Goal: Task Accomplishment & Management: Use online tool/utility

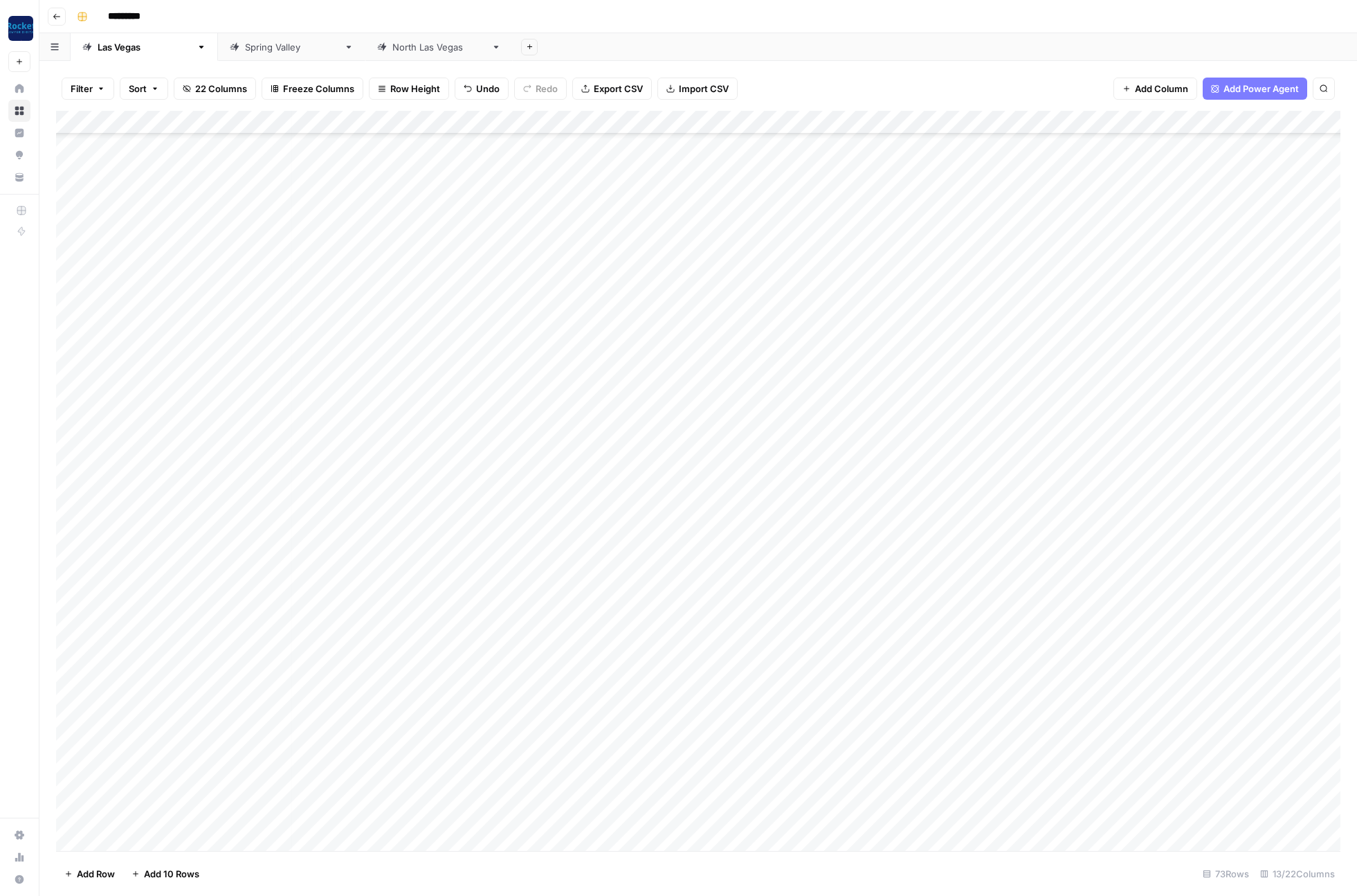
scroll to position [1024, 4]
click at [555, 249] on div "Add Column" at bounding box center [698, 480] width 1285 height 740
click at [551, 250] on div "Add Column" at bounding box center [698, 480] width 1285 height 740
click at [569, 346] on button "Complete" at bounding box center [551, 344] width 53 height 17
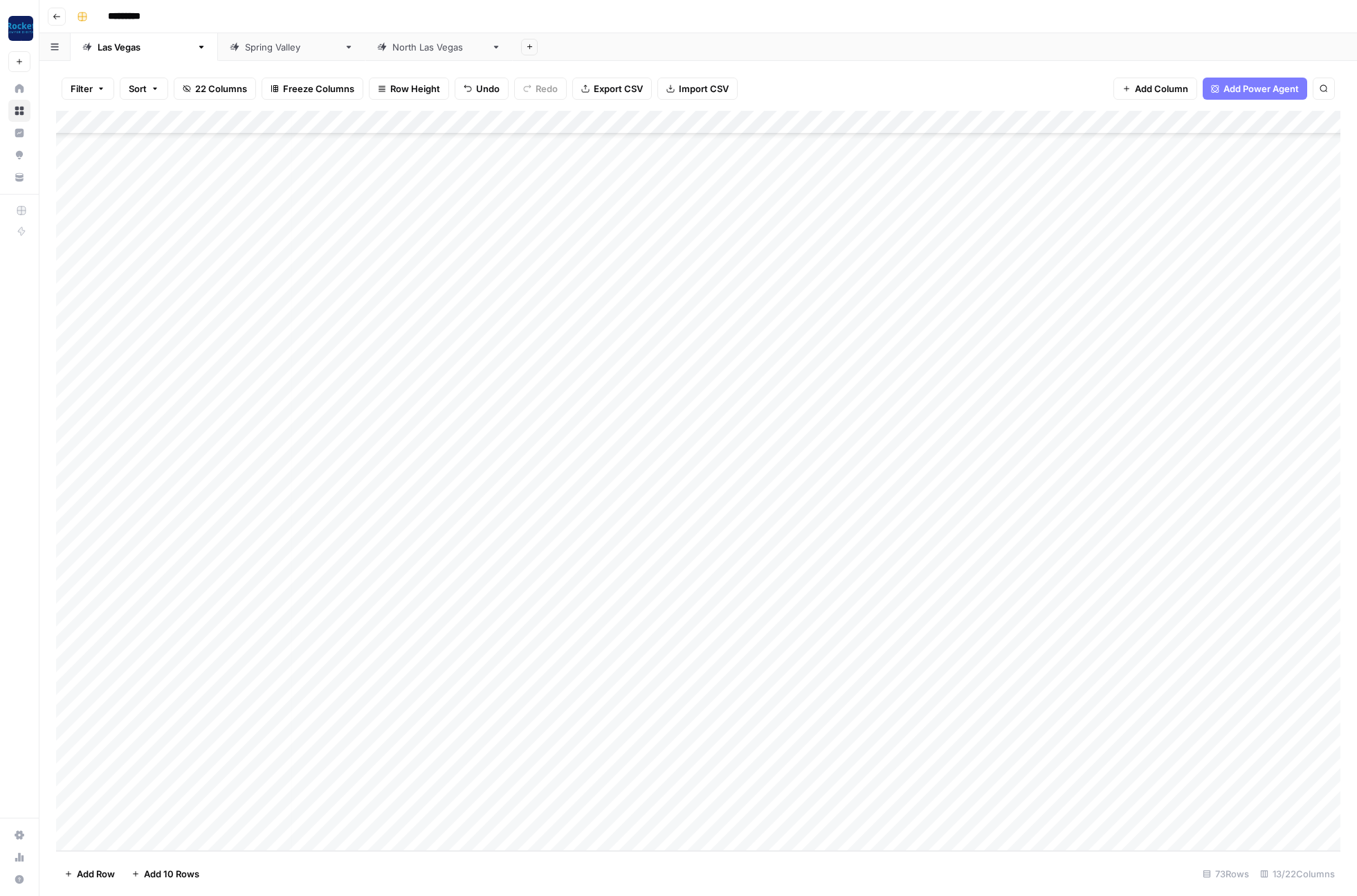
click at [166, 337] on div "Add Column" at bounding box center [698, 480] width 1285 height 740
click at [542, 365] on div "Add Column" at bounding box center [698, 480] width 1285 height 740
click at [551, 368] on div "Add Column" at bounding box center [698, 480] width 1285 height 740
click at [567, 523] on button "Complete" at bounding box center [551, 522] width 53 height 17
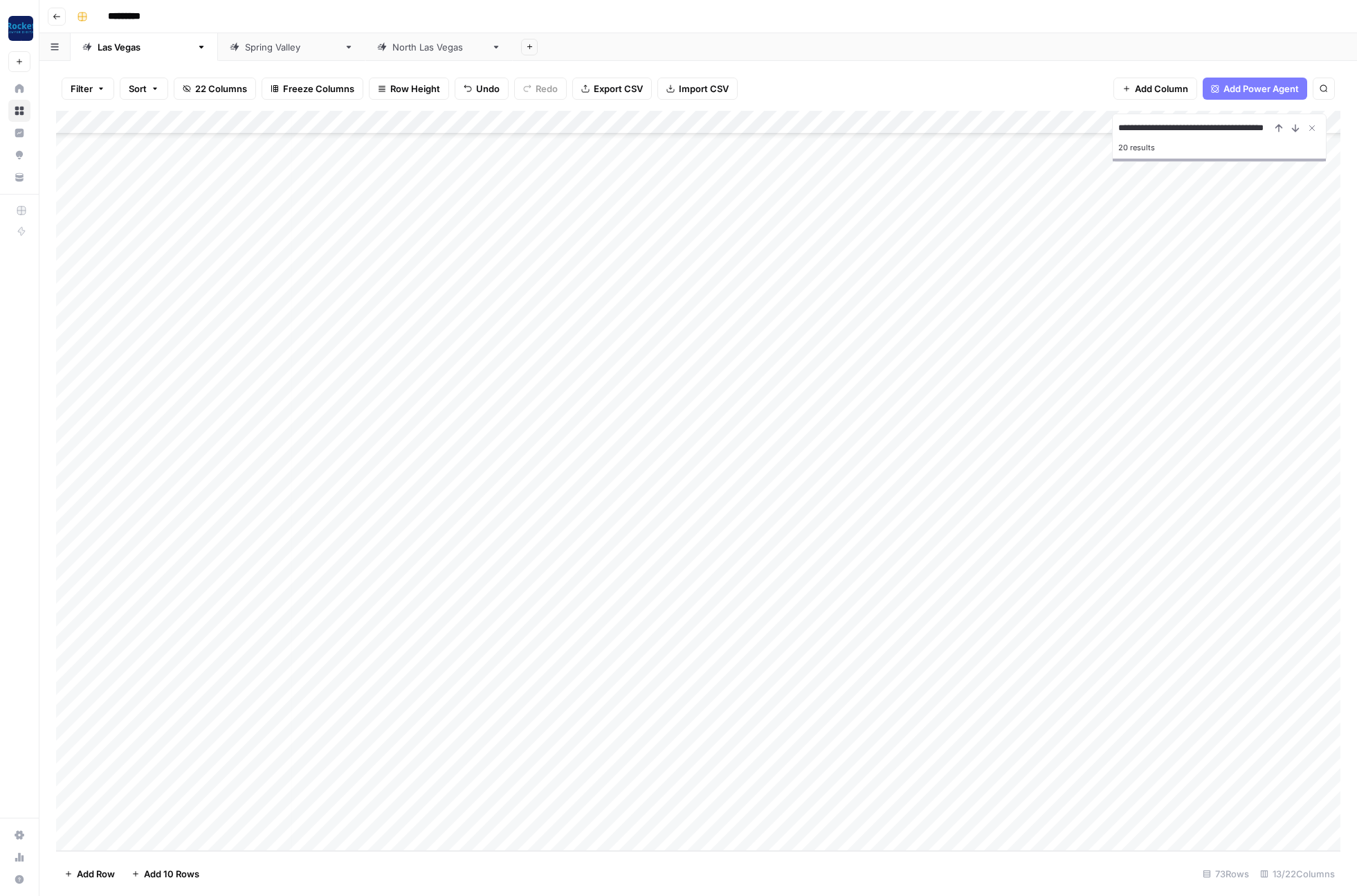
type input "**********"
drag, startPoint x: 244, startPoint y: 406, endPoint x: 207, endPoint y: 396, distance: 38.3
click at [238, 404] on div "Add Column" at bounding box center [698, 480] width 1285 height 740
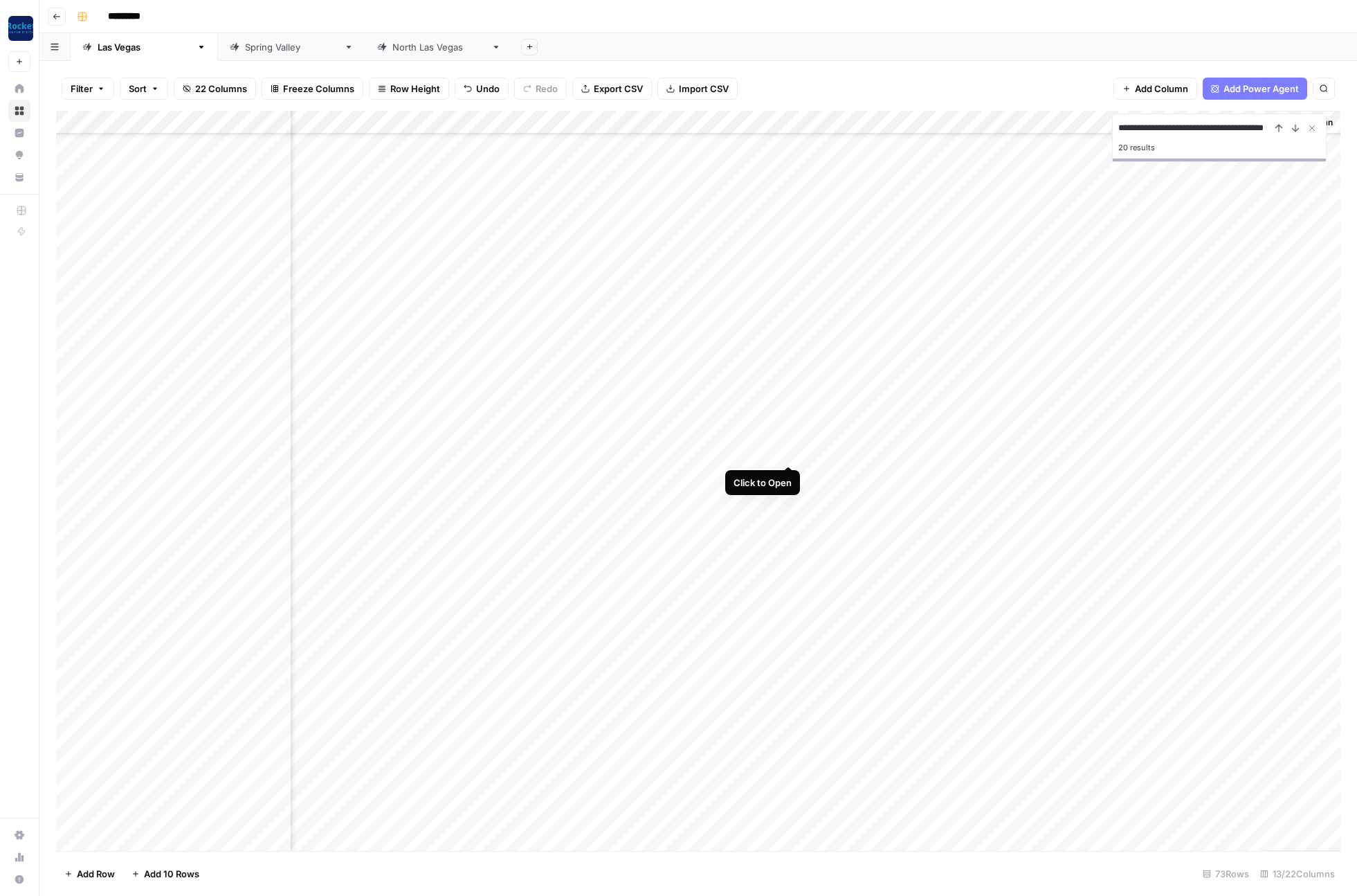
click at [791, 451] on div "Add Column" at bounding box center [698, 480] width 1285 height 740
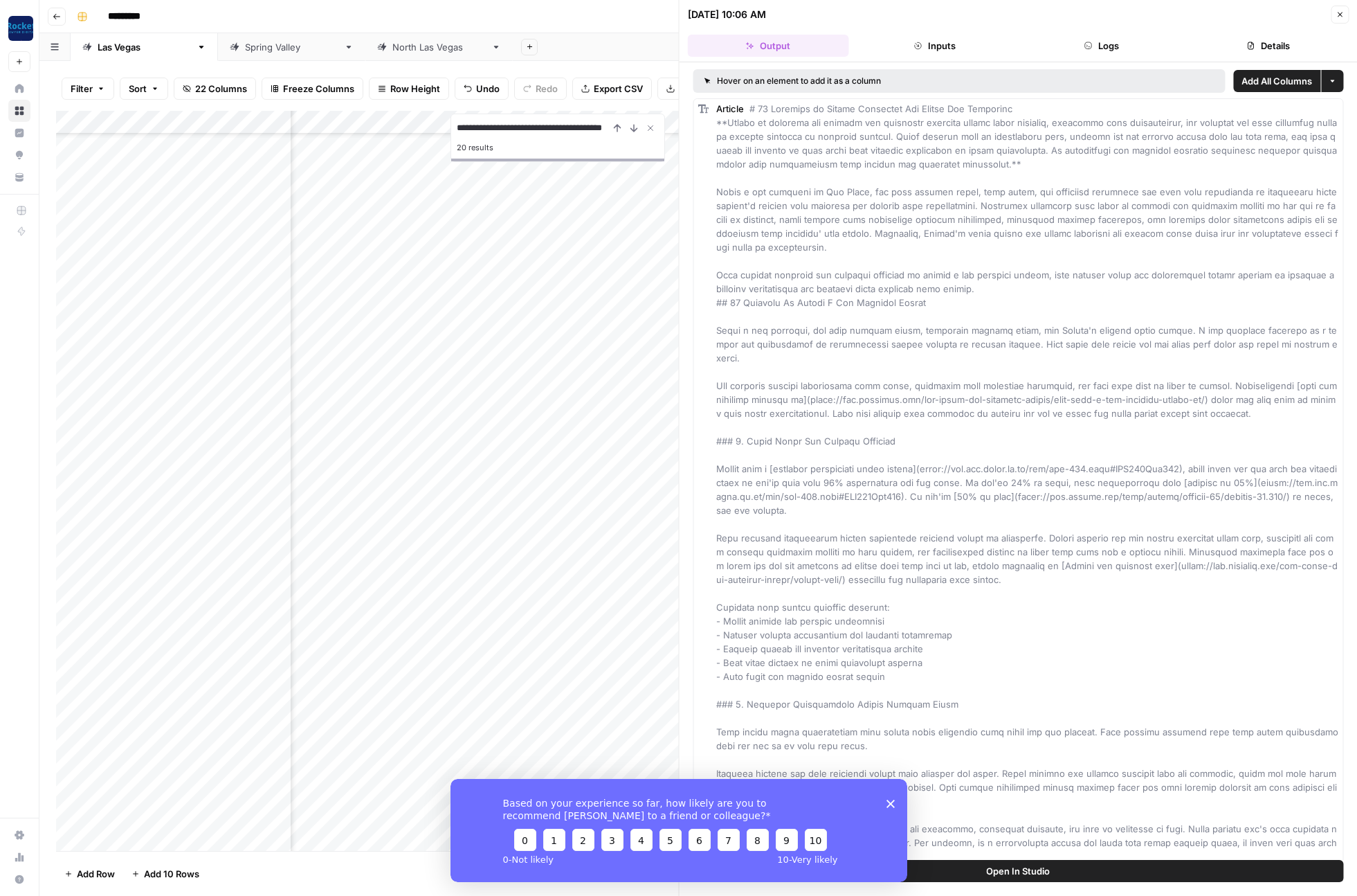
click at [941, 53] on button "Inputs" at bounding box center [935, 45] width 161 height 22
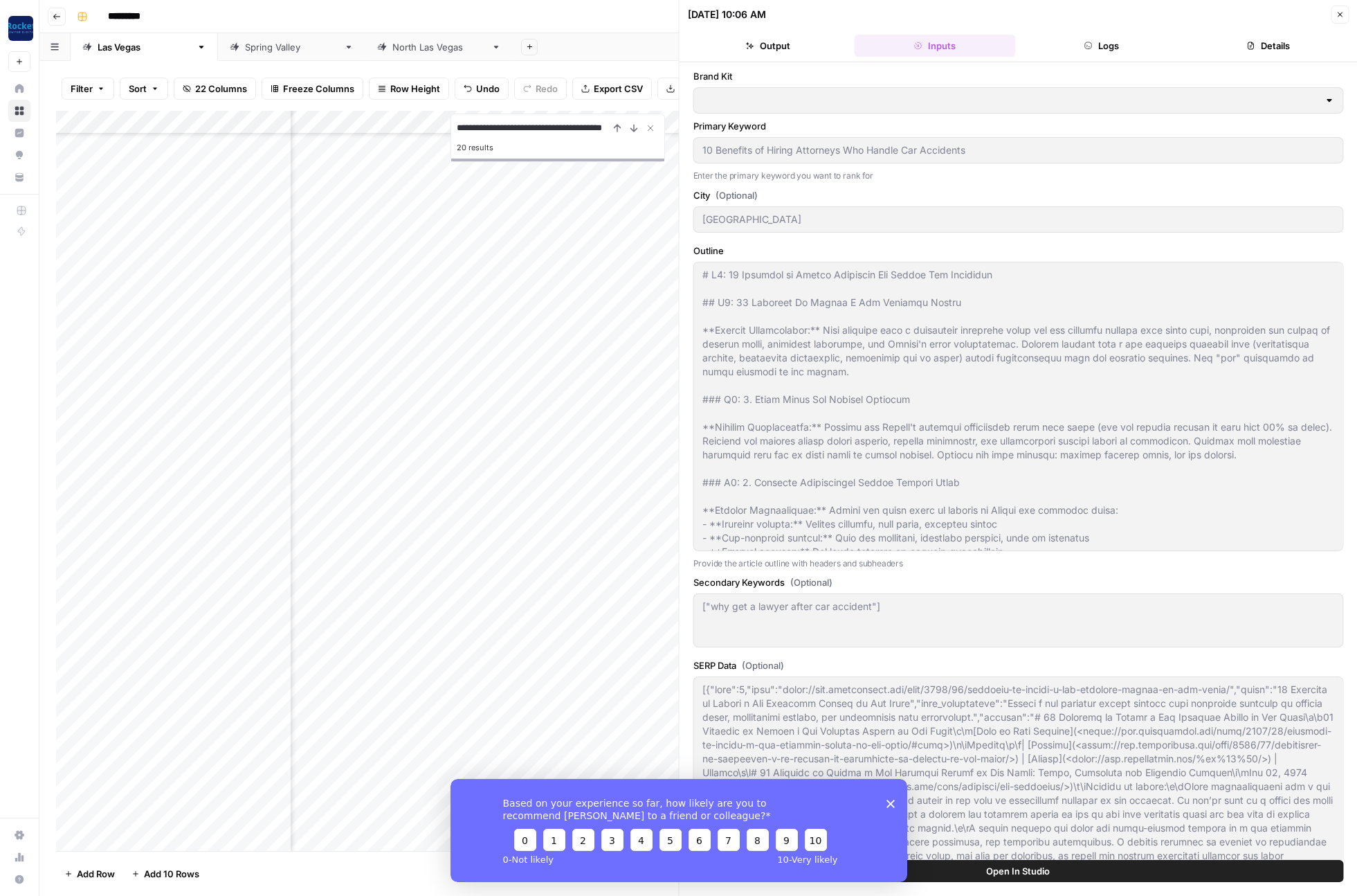
type input "Ladah Law - [GEOGRAPHIC_DATA]"
type input "Ladah Injury & Car Accident Lawyers [GEOGRAPHIC_DATA]"
click at [1080, 45] on button "Logs" at bounding box center [1102, 45] width 161 height 22
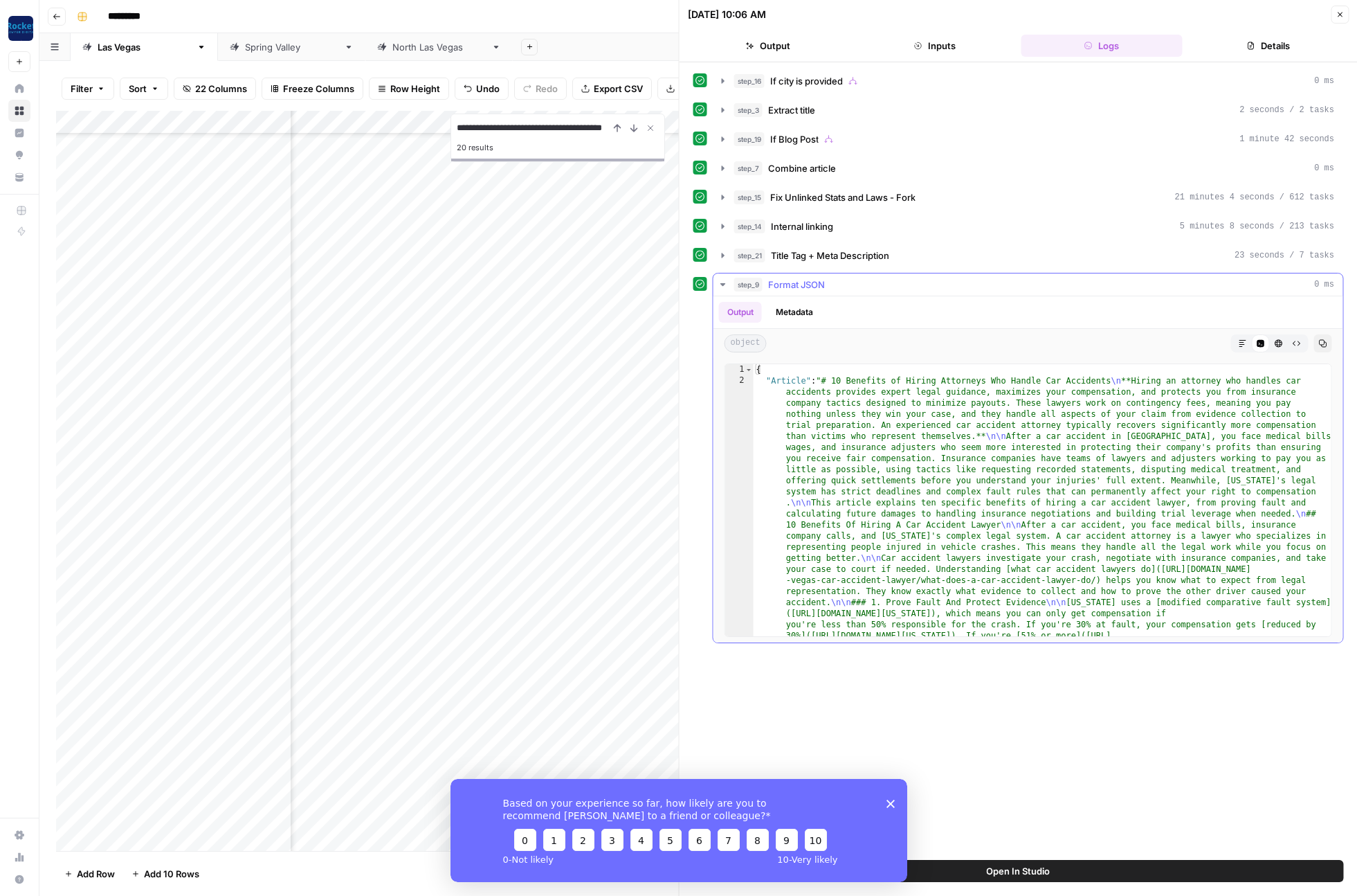
click at [726, 283] on icon "button" at bounding box center [723, 284] width 11 height 11
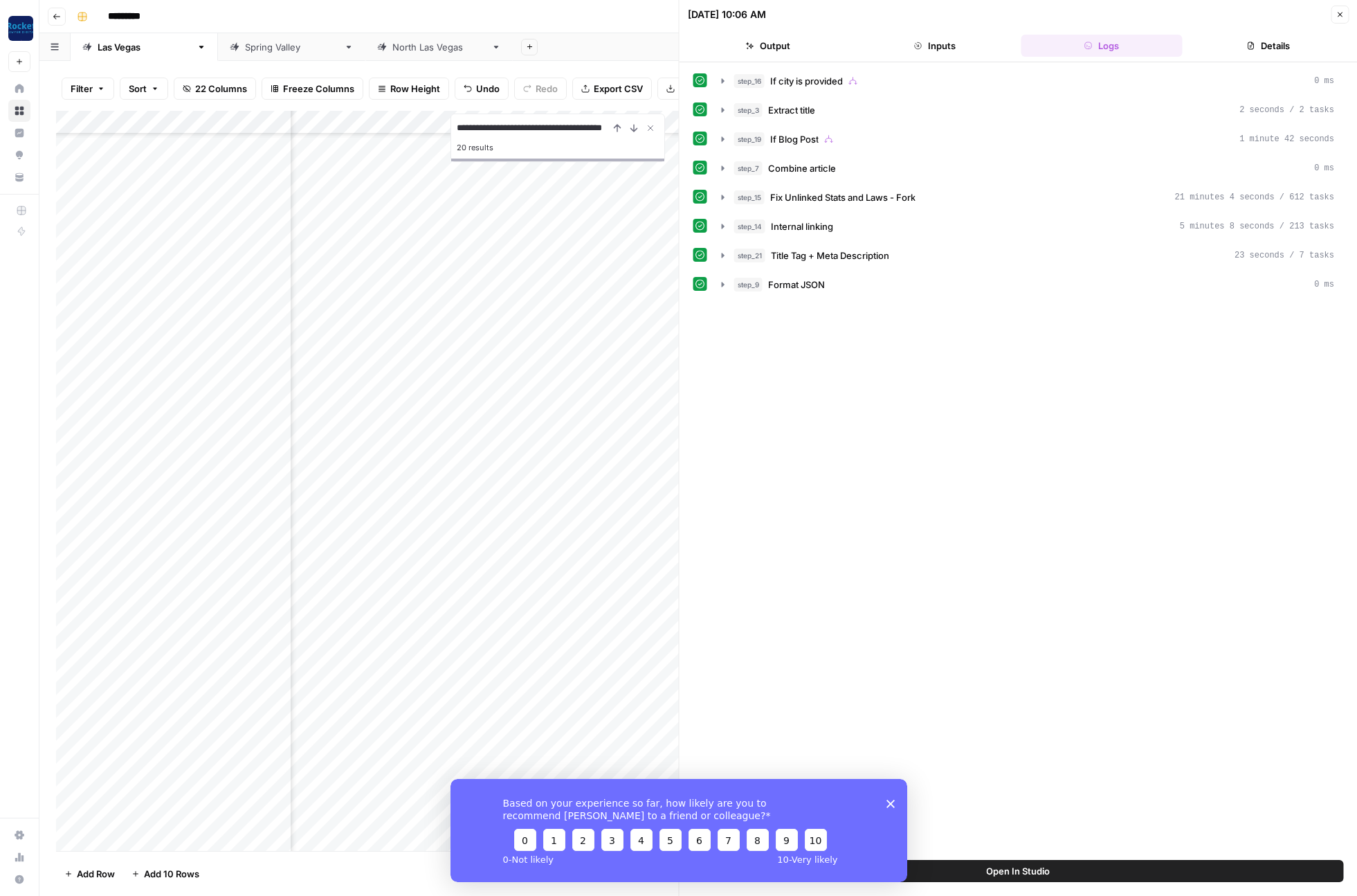
scroll to position [70, 256]
click at [579, 450] on div "Add Column" at bounding box center [367, 480] width 623 height 740
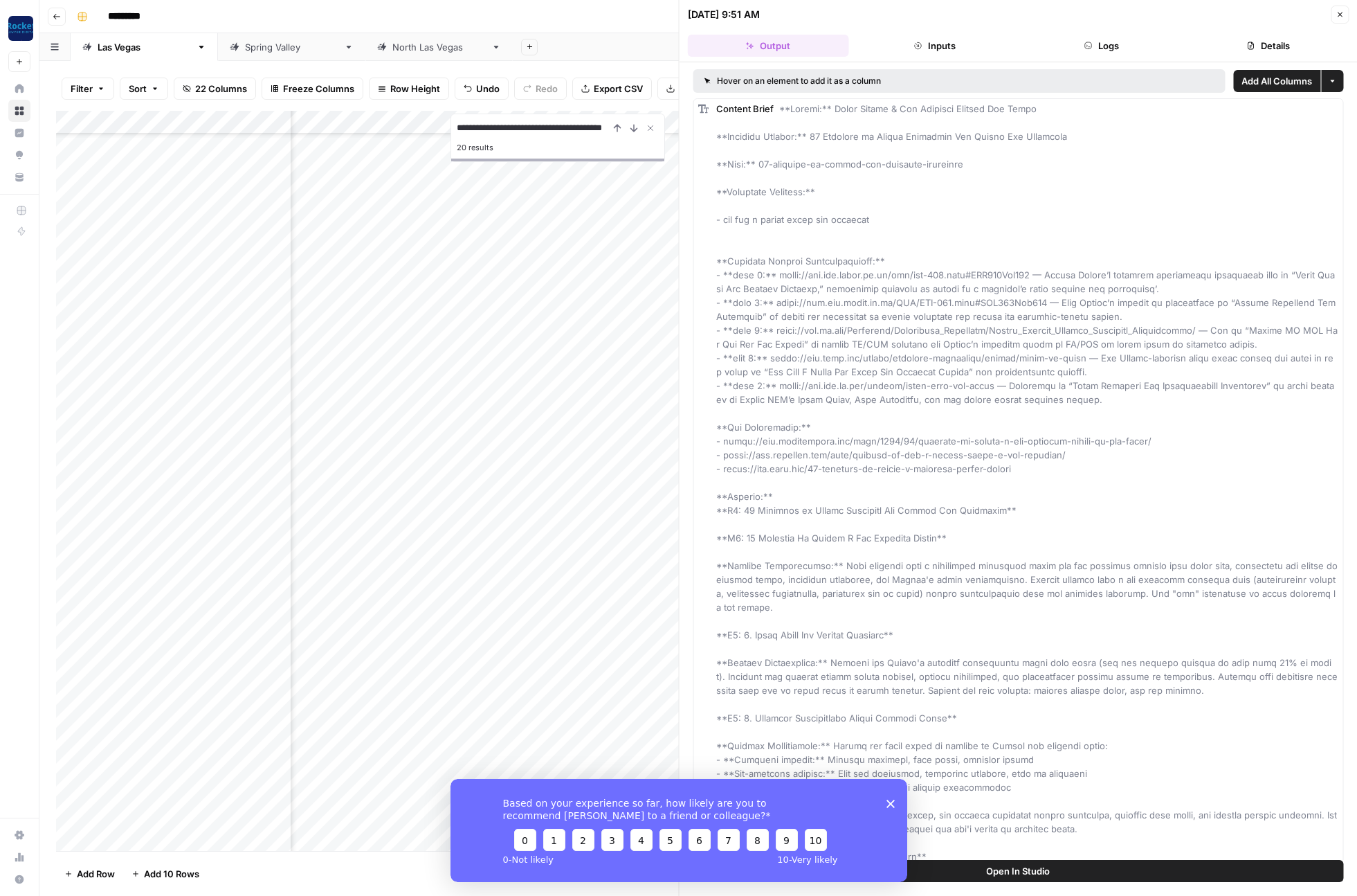
click at [965, 47] on button "Inputs" at bounding box center [935, 45] width 161 height 22
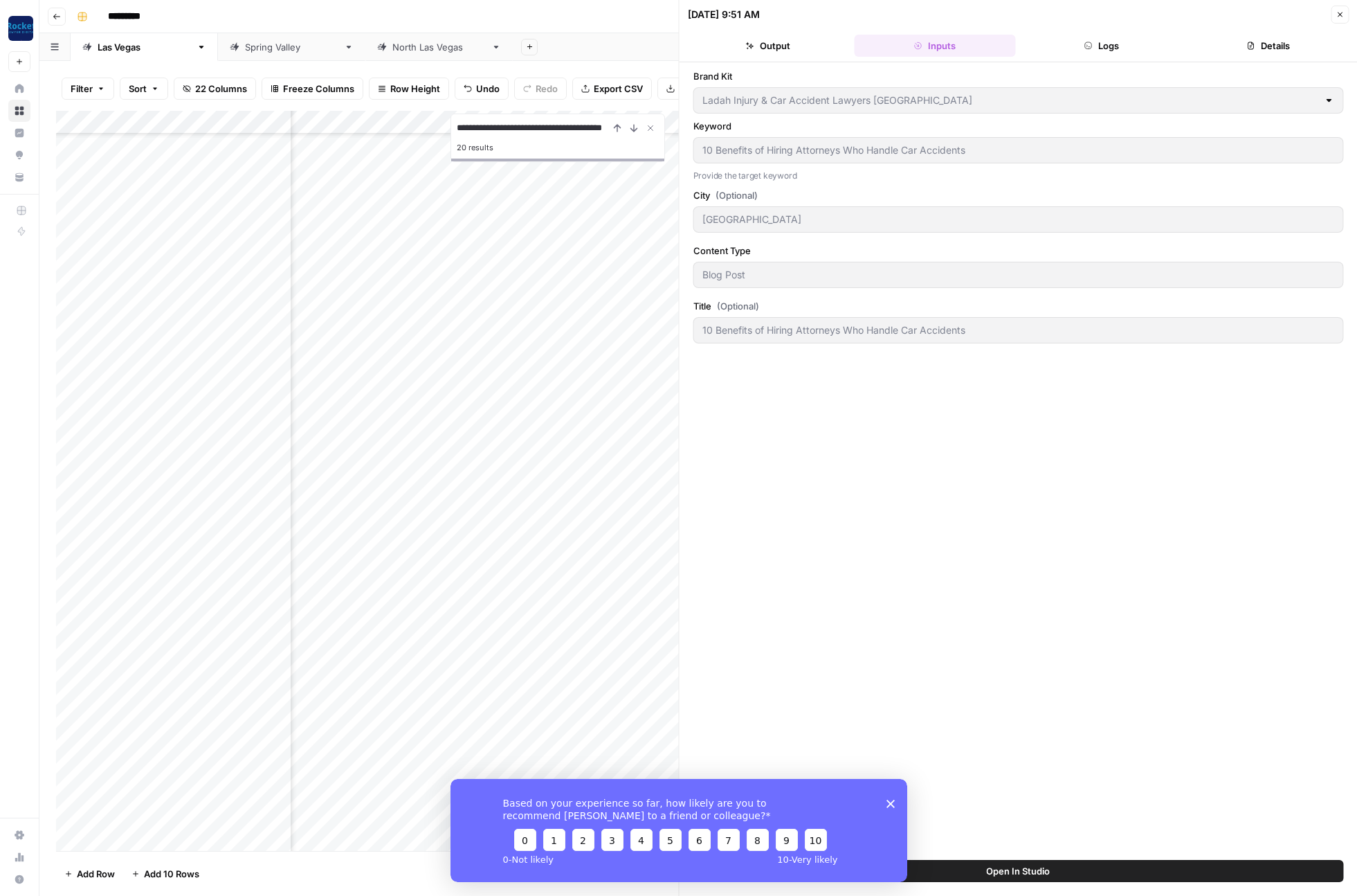
click at [1123, 49] on button "Logs" at bounding box center [1102, 45] width 161 height 22
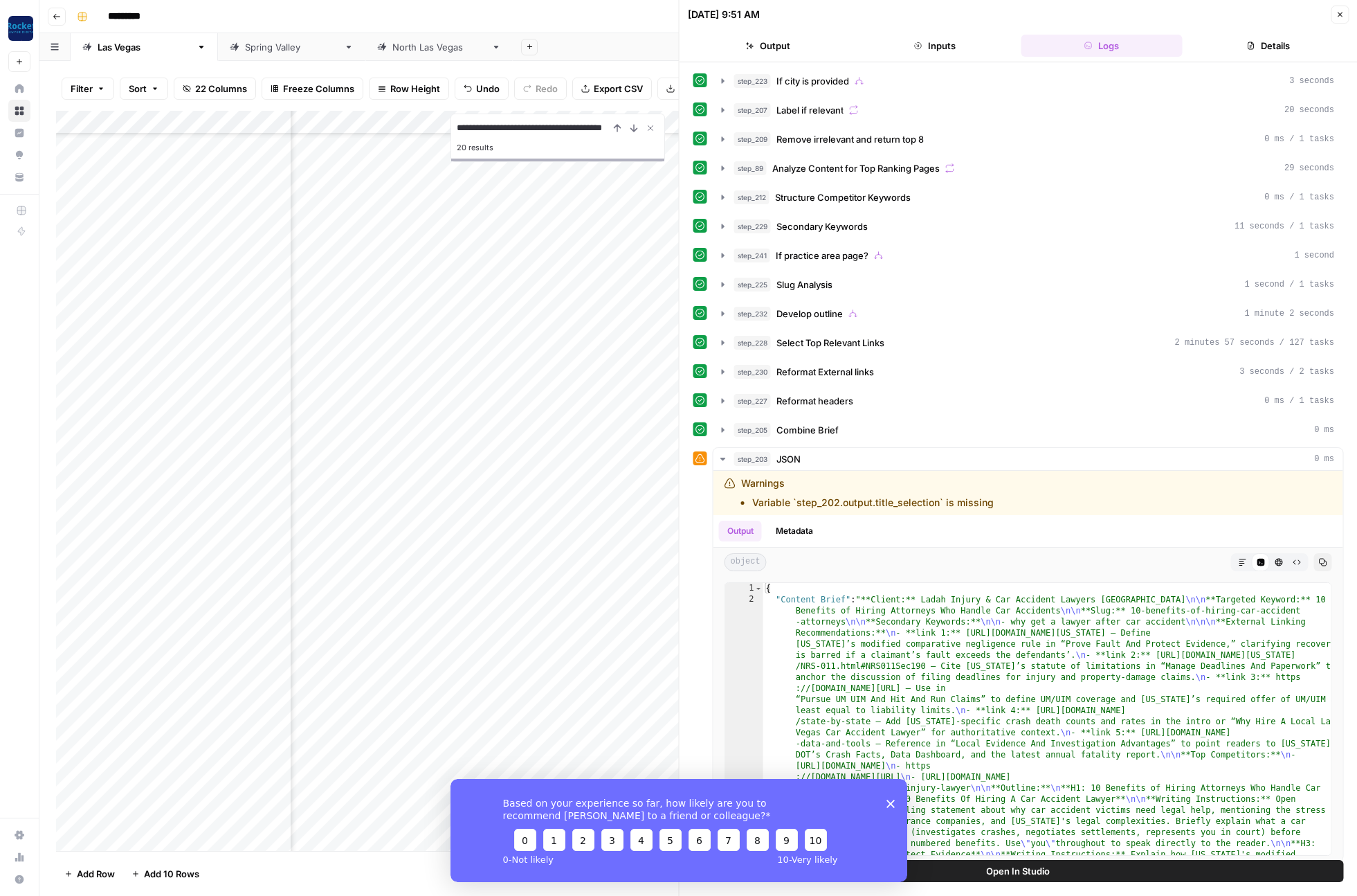
scroll to position [70, 463]
click at [516, 449] on div "Add Column" at bounding box center [367, 480] width 623 height 740
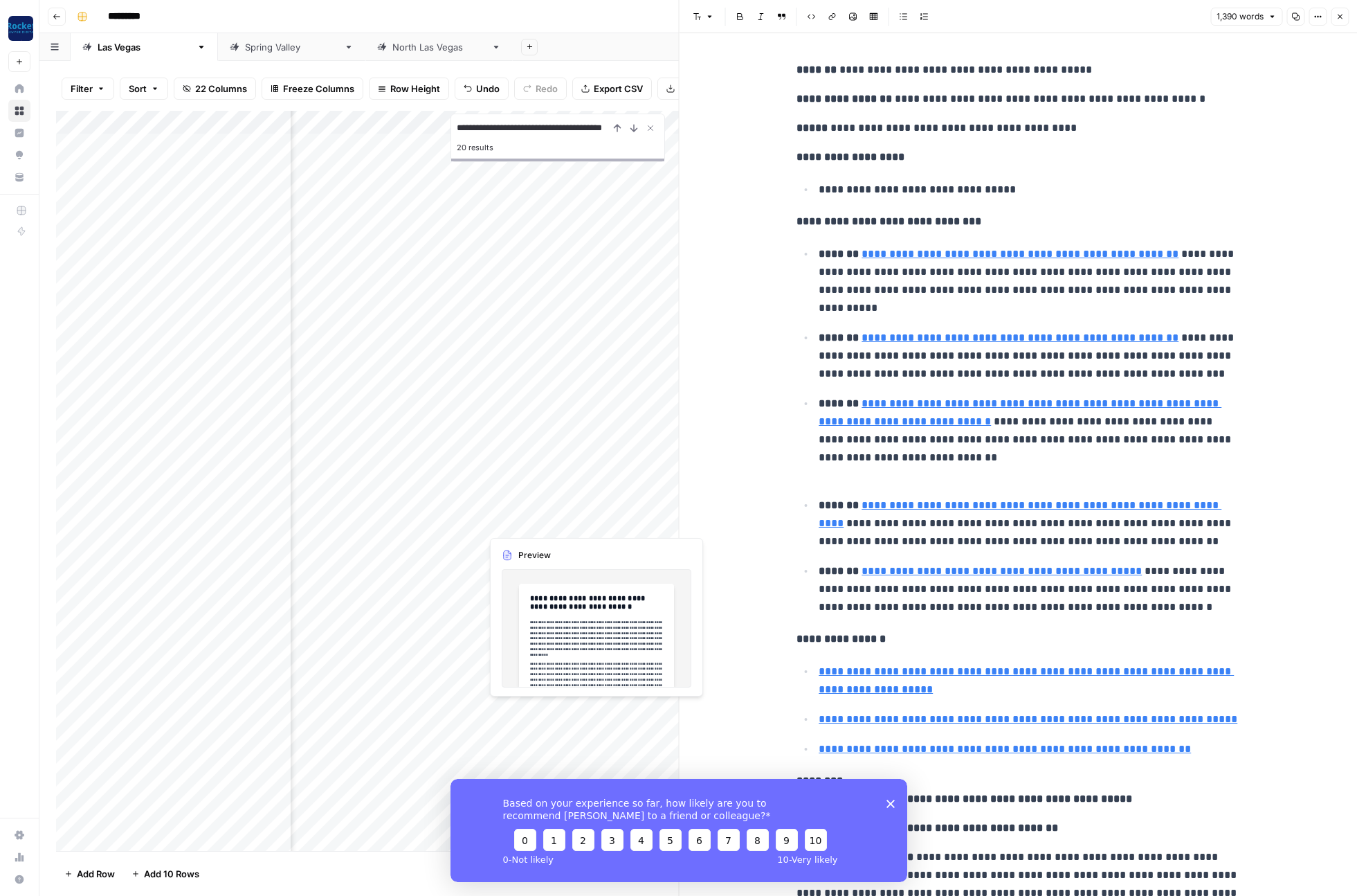
scroll to position [0, 872]
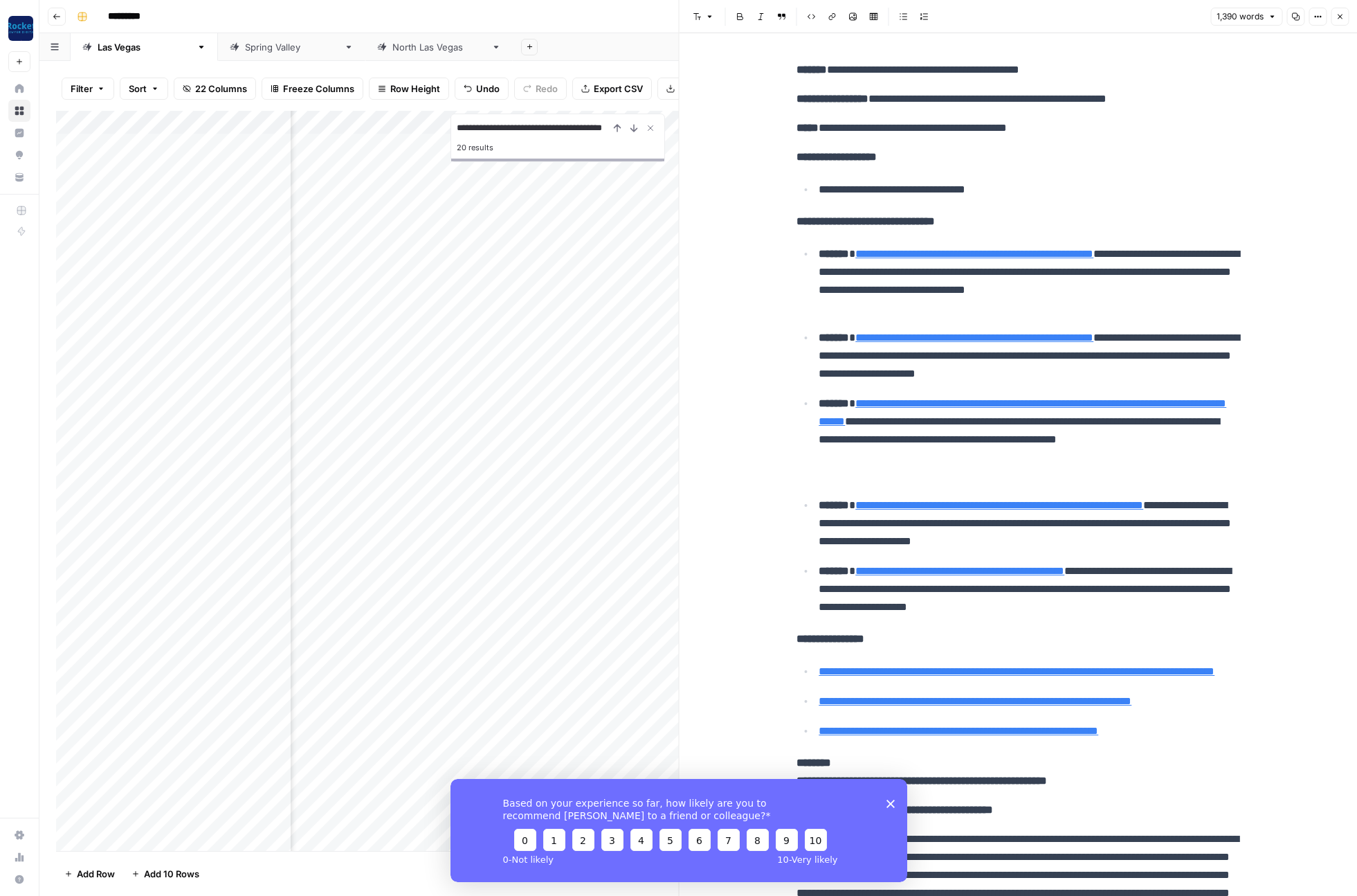
click at [1339, 16] on icon "button" at bounding box center [1339, 16] width 8 height 8
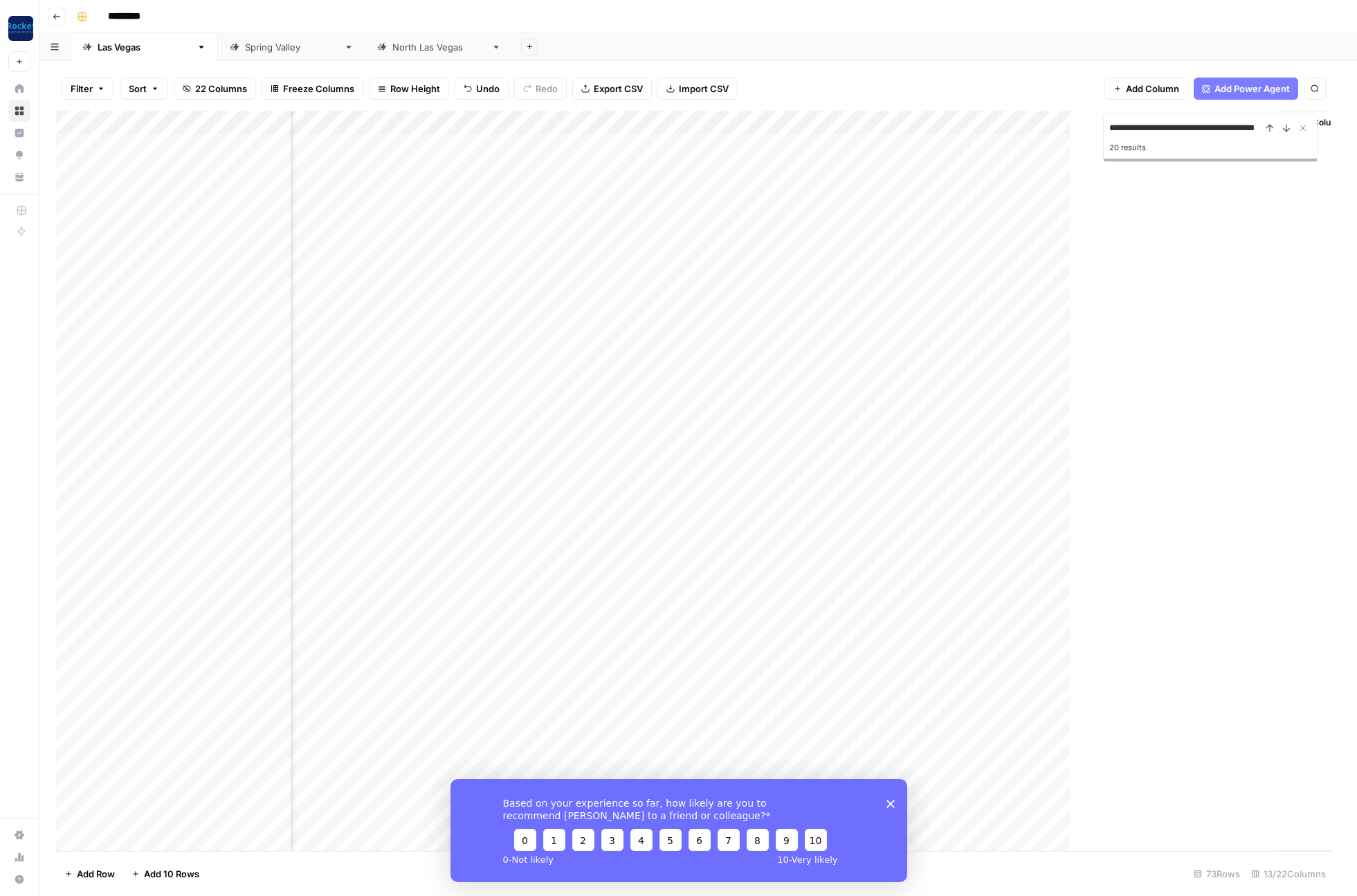
scroll to position [0, 401]
click at [1314, 124] on icon "Close Search" at bounding box center [1312, 127] width 11 height 11
click at [556, 518] on div "Add Column" at bounding box center [698, 480] width 1285 height 740
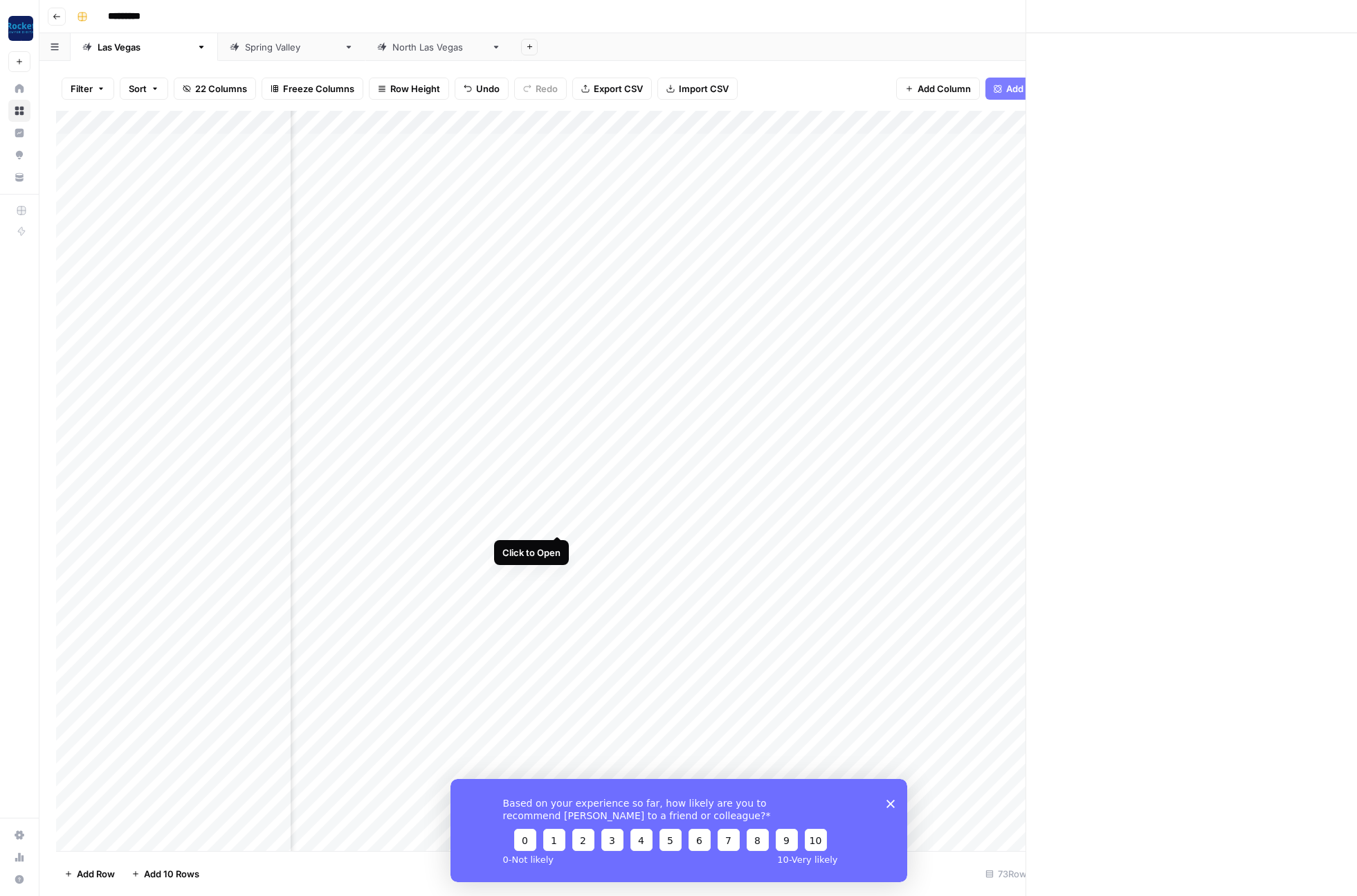
scroll to position [0, 411]
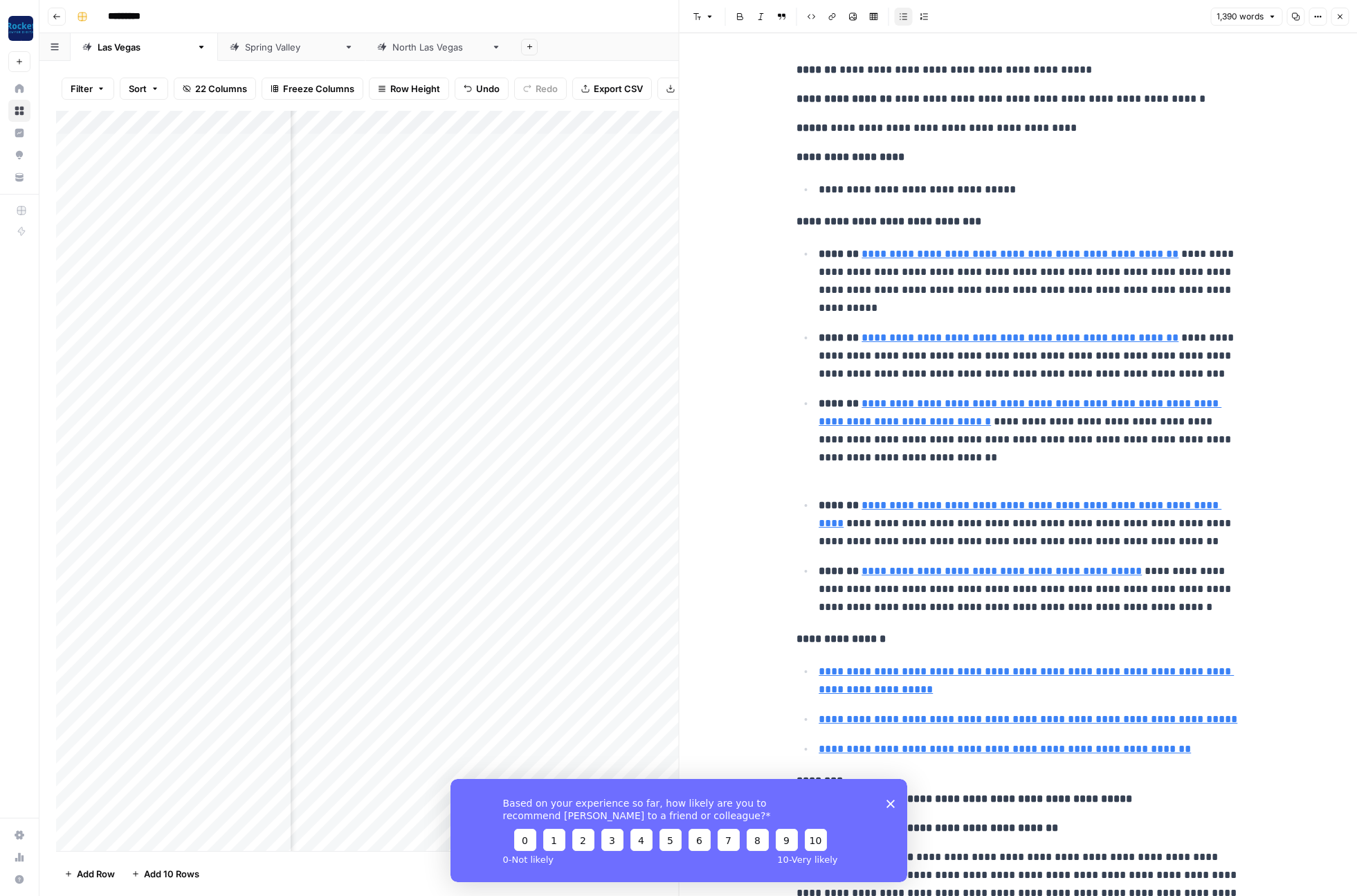
click at [1273, 17] on icon "button" at bounding box center [1271, 16] width 8 height 8
click at [1120, 15] on div "Font style Bold Italic Block quote Code block Link Image Insert Table Bulleted …" at bounding box center [947, 16] width 519 height 18
click at [1314, 19] on icon "button" at bounding box center [1317, 16] width 8 height 8
click at [1315, 17] on icon "button" at bounding box center [1317, 16] width 8 height 8
click at [1337, 17] on icon "button" at bounding box center [1339, 16] width 8 height 8
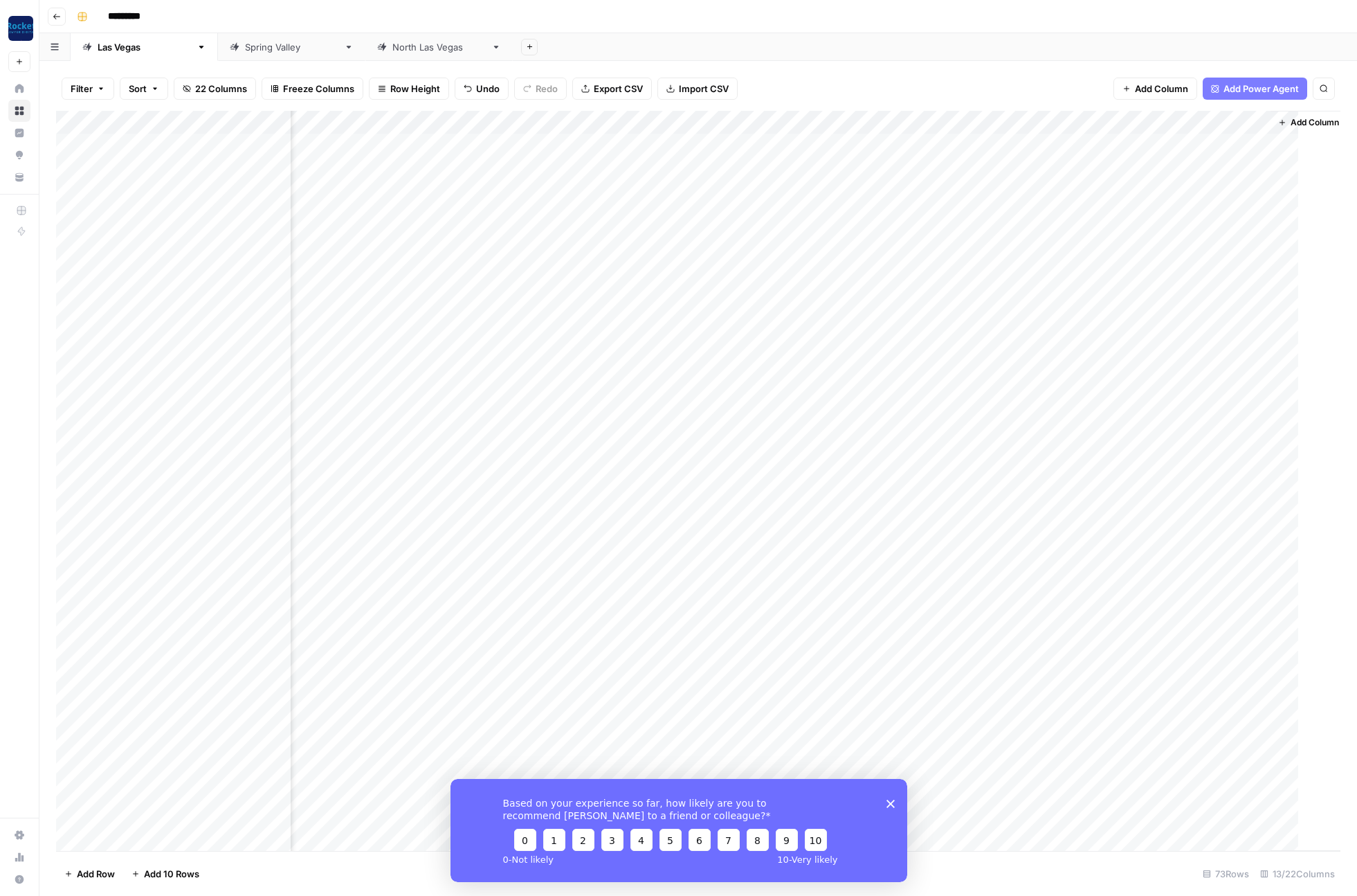
scroll to position [0, 401]
click at [807, 519] on div "Add Column" at bounding box center [698, 480] width 1285 height 740
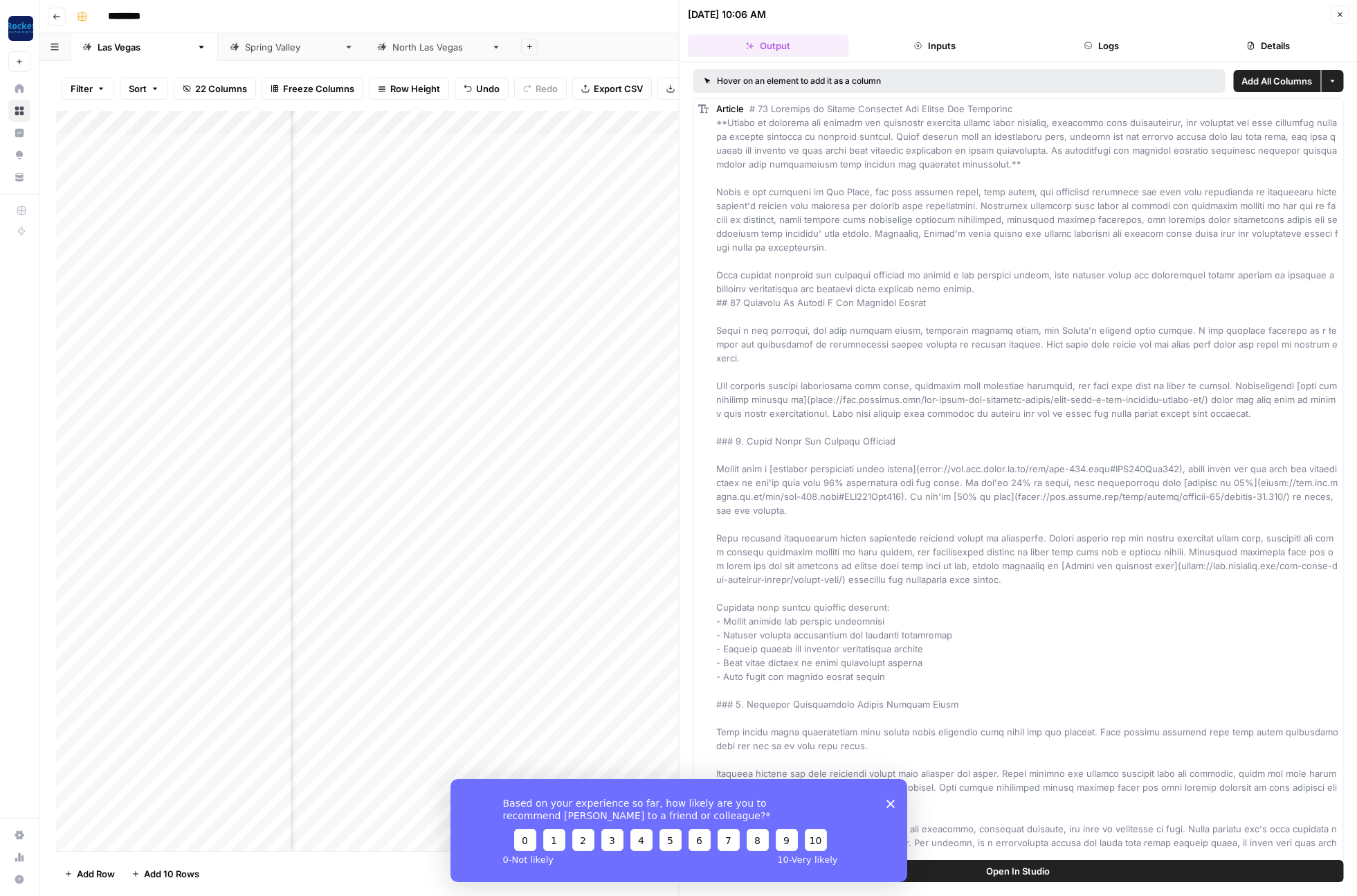
click at [1115, 45] on button "Logs" at bounding box center [1102, 45] width 161 height 22
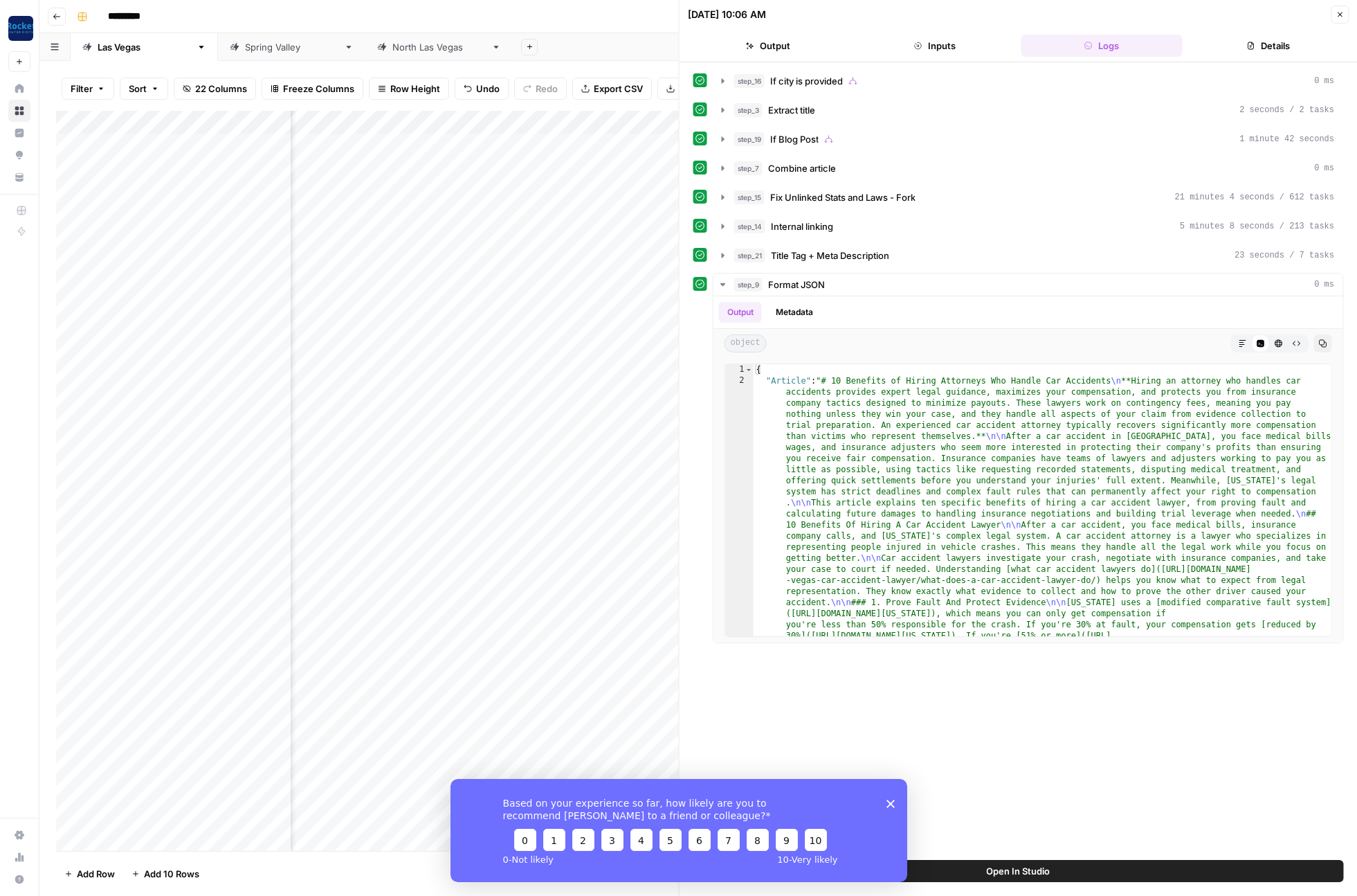
scroll to position [0, 804]
click at [403, 496] on div "Add Column" at bounding box center [367, 480] width 623 height 740
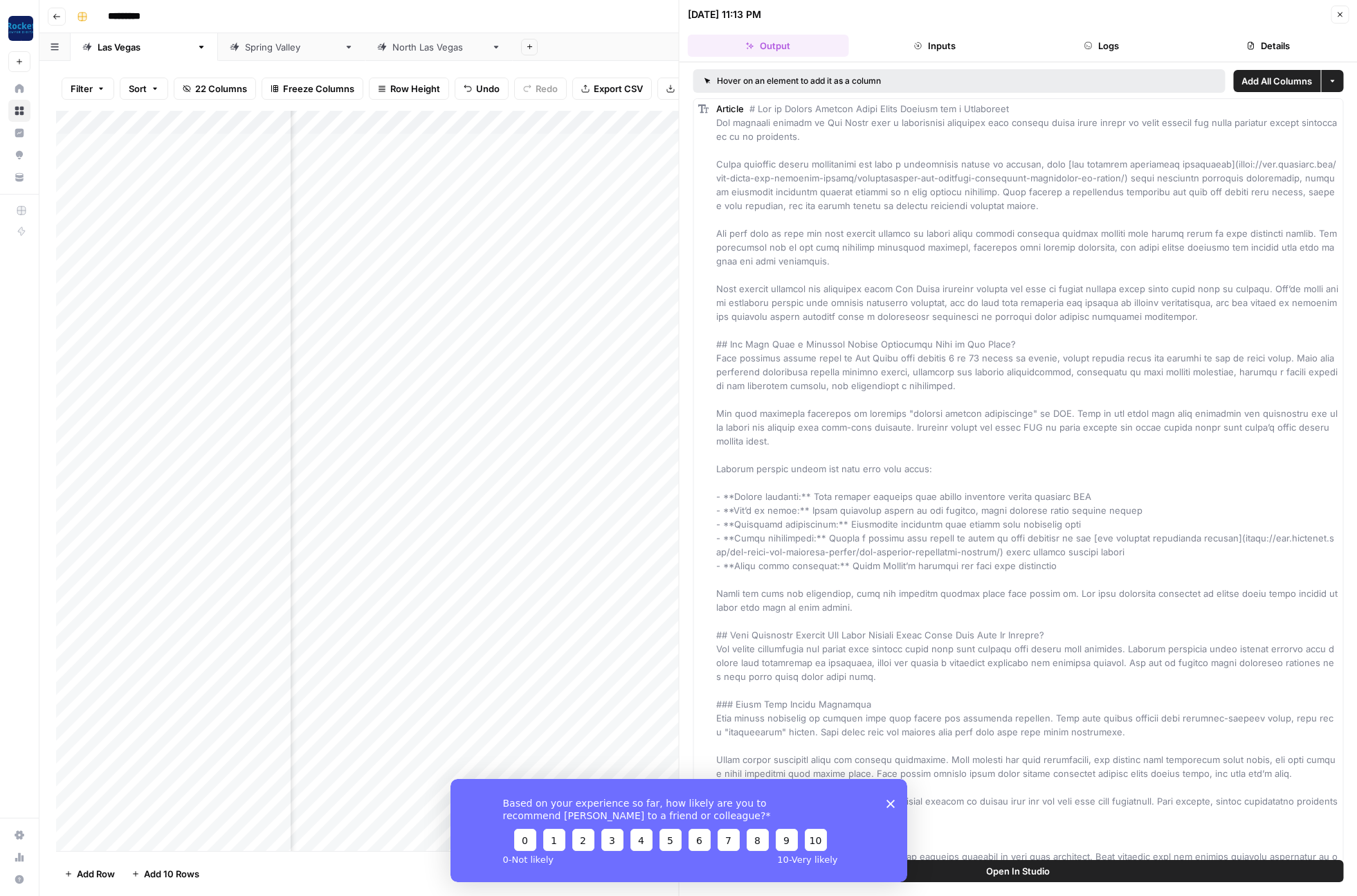
click at [1114, 52] on button "Logs" at bounding box center [1102, 45] width 161 height 22
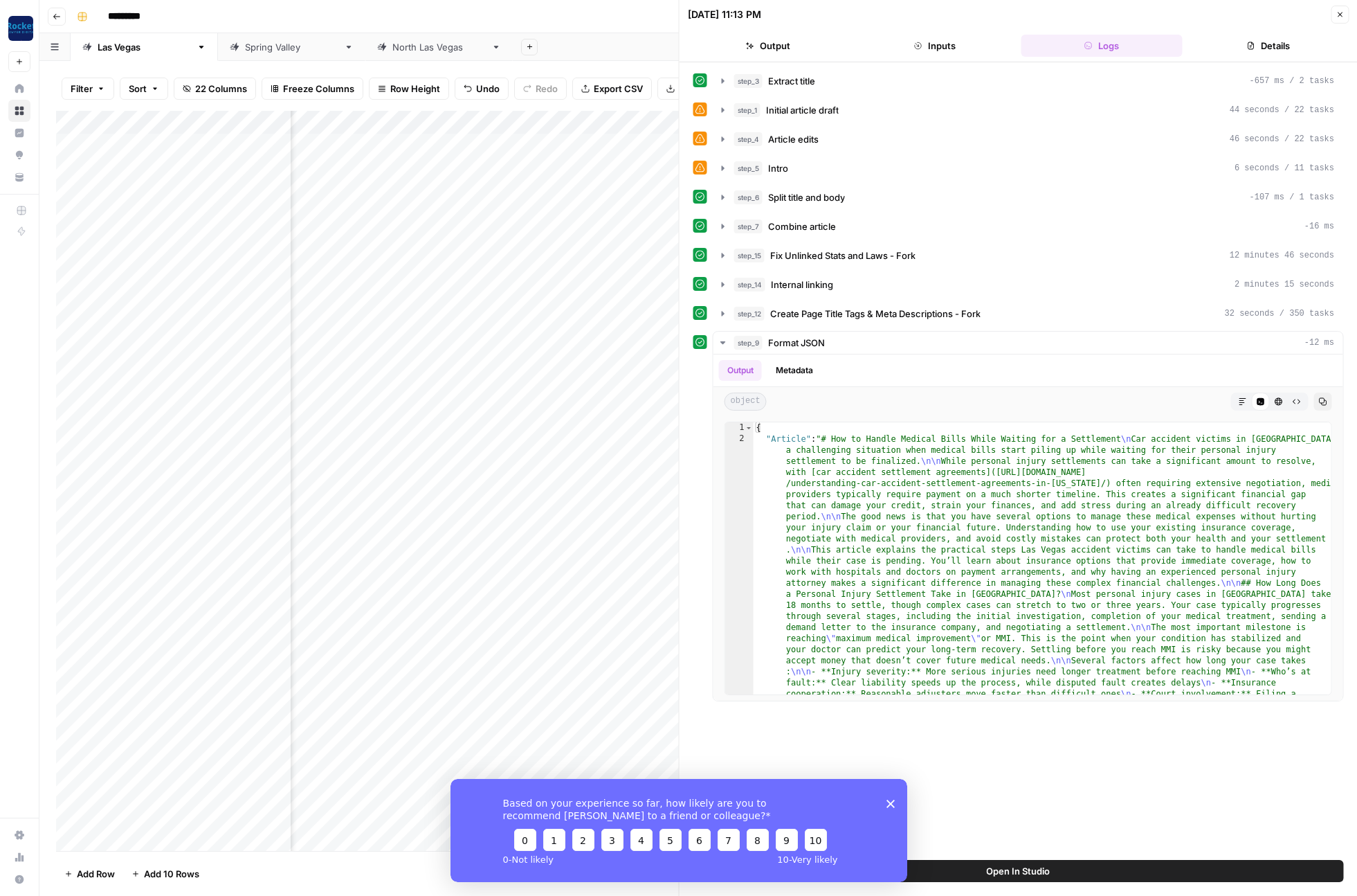
click at [1342, 14] on icon "button" at bounding box center [1339, 14] width 8 height 8
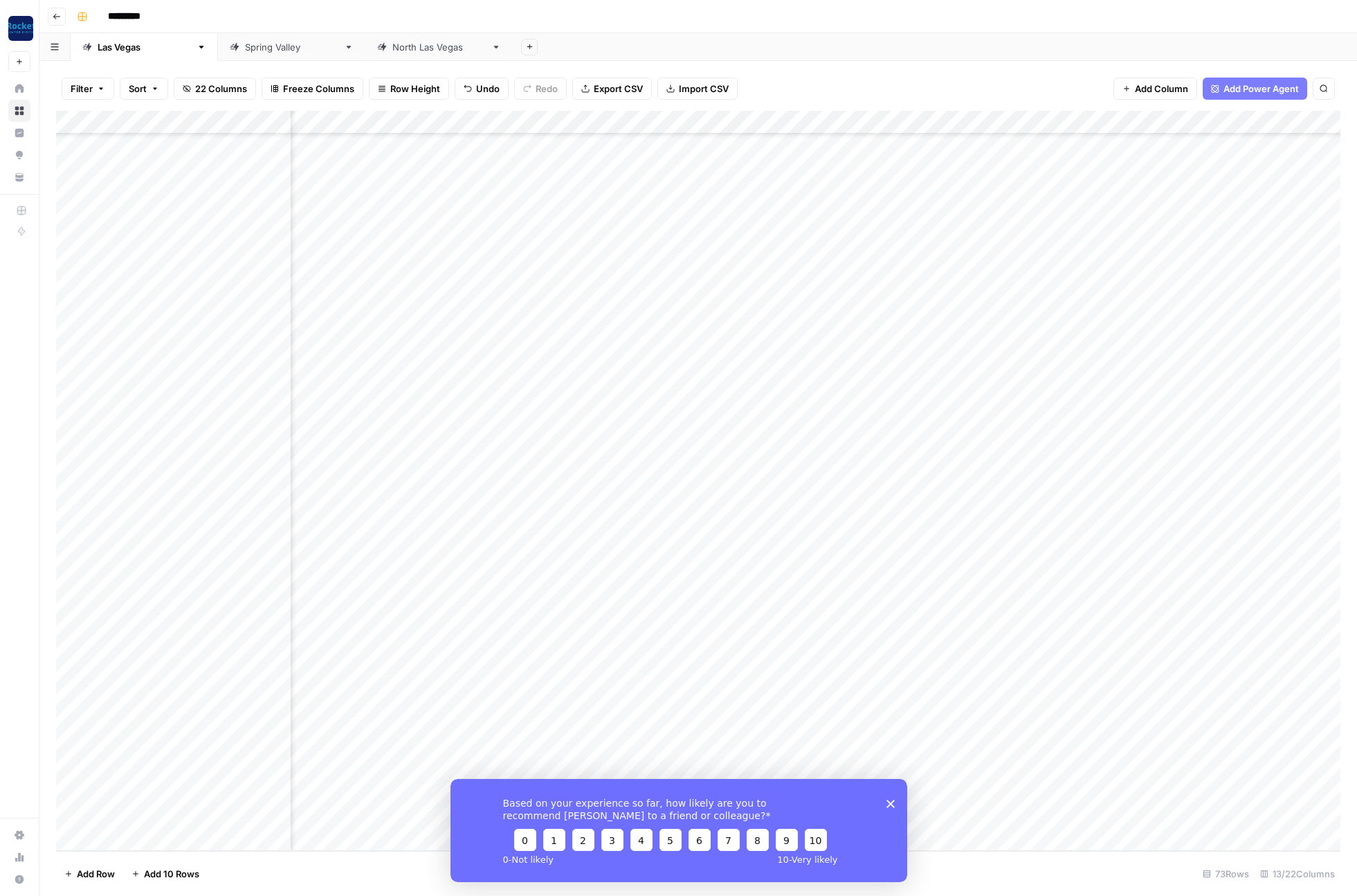
scroll to position [1024, 231]
click at [195, 532] on div "Add Column" at bounding box center [698, 480] width 1285 height 740
click at [198, 532] on div "Add Column" at bounding box center [698, 480] width 1285 height 740
click at [220, 532] on textarea "**********" at bounding box center [242, 541] width 277 height 33
click at [222, 512] on div "Add Column" at bounding box center [698, 480] width 1285 height 740
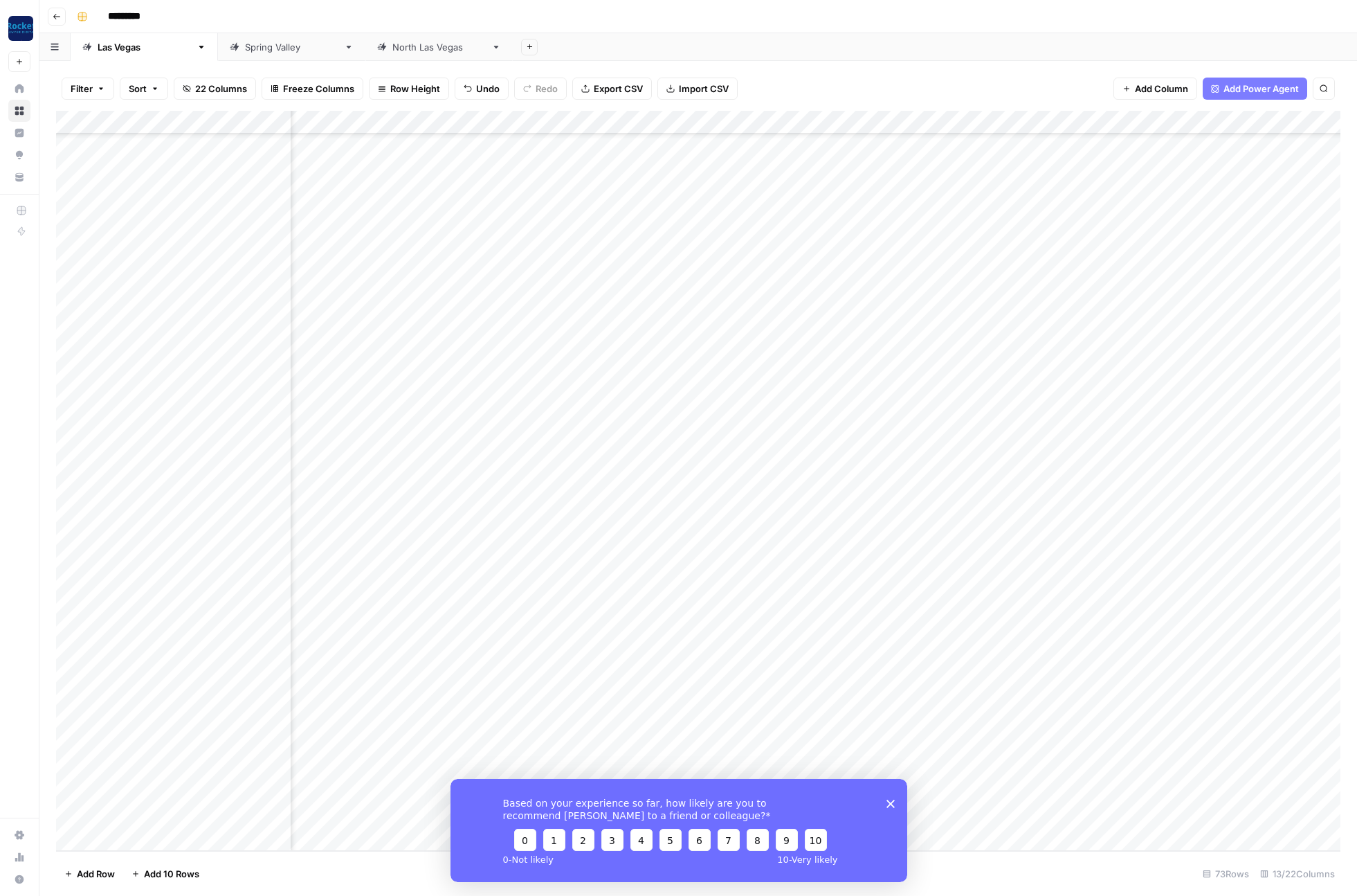
click at [209, 533] on div "Add Column" at bounding box center [698, 480] width 1285 height 740
click at [233, 720] on div "Add Column" at bounding box center [698, 480] width 1285 height 740
click at [160, 719] on div "Add Column" at bounding box center [698, 480] width 1285 height 740
click at [160, 719] on textarea "**********" at bounding box center [214, 723] width 222 height 19
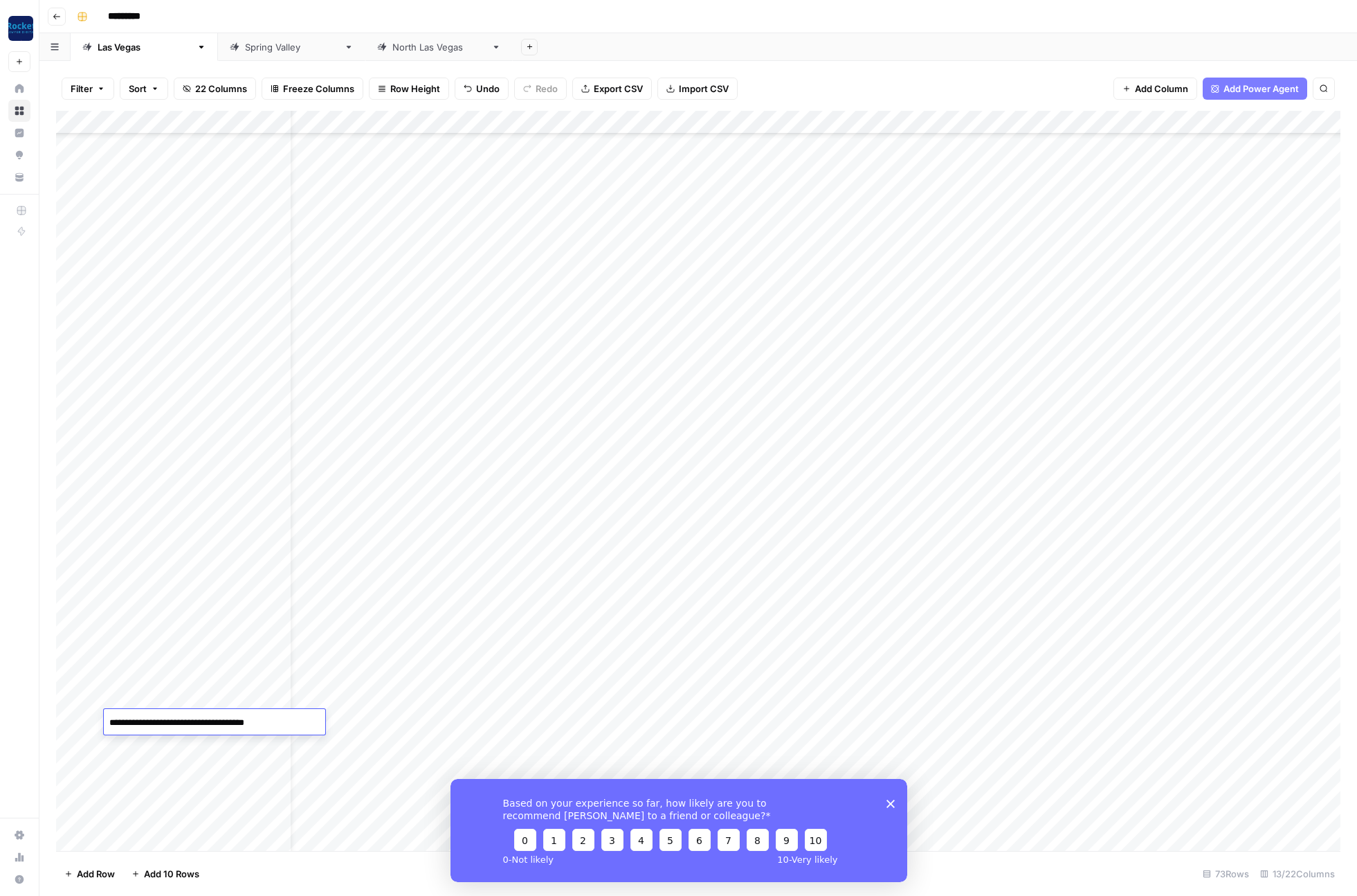
scroll to position [861, 0]
click at [349, 628] on div "Add Column" at bounding box center [698, 480] width 1285 height 740
click at [710, 27] on header "Go back *********" at bounding box center [698, 16] width 1317 height 33
type input "*********"
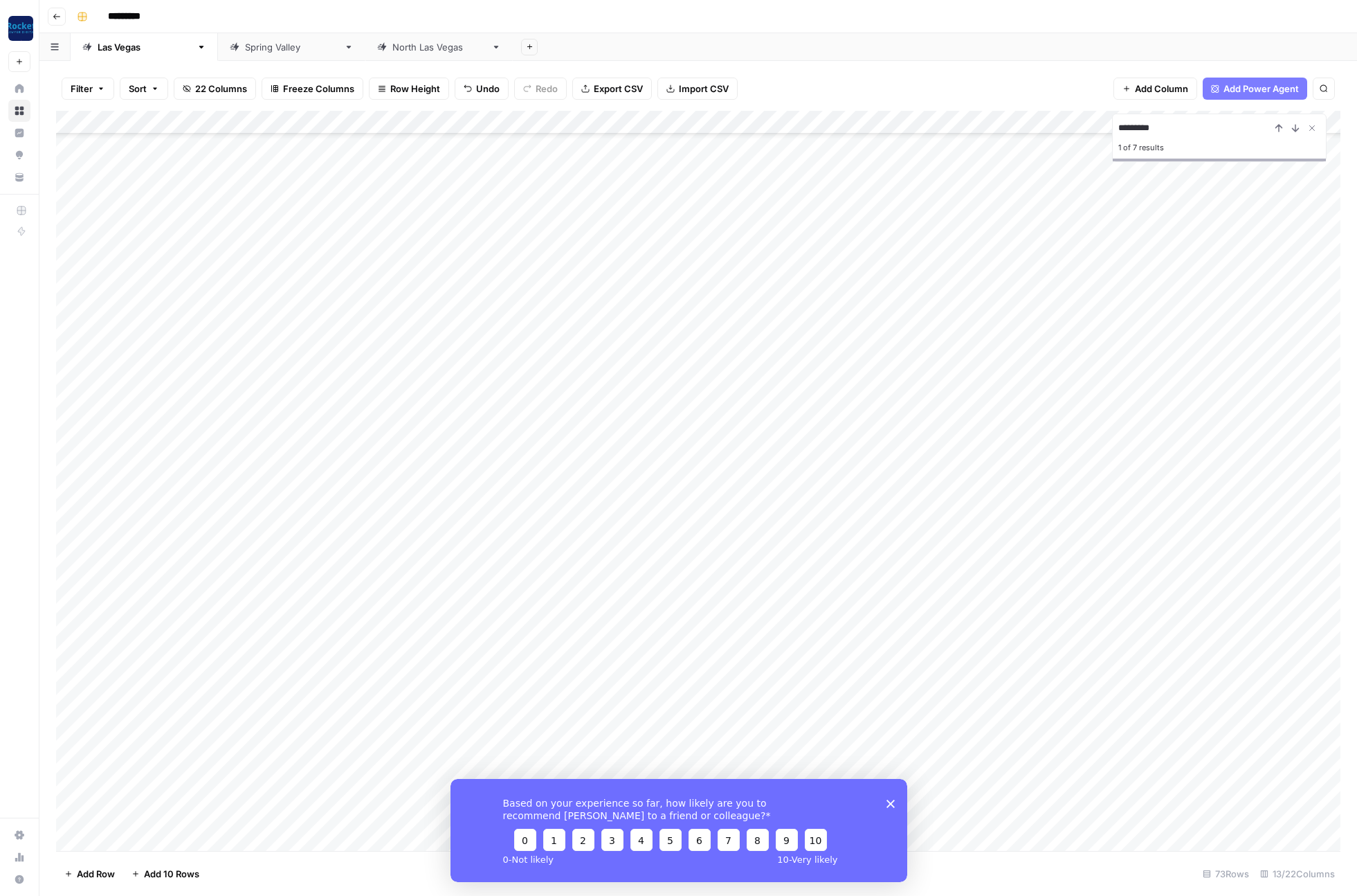
scroll to position [1024, 0]
click at [324, 534] on div "Add Column" at bounding box center [698, 480] width 1285 height 740
click at [223, 533] on div "Add Column" at bounding box center [698, 480] width 1285 height 740
click at [834, 534] on div "Add Column" at bounding box center [698, 480] width 1285 height 740
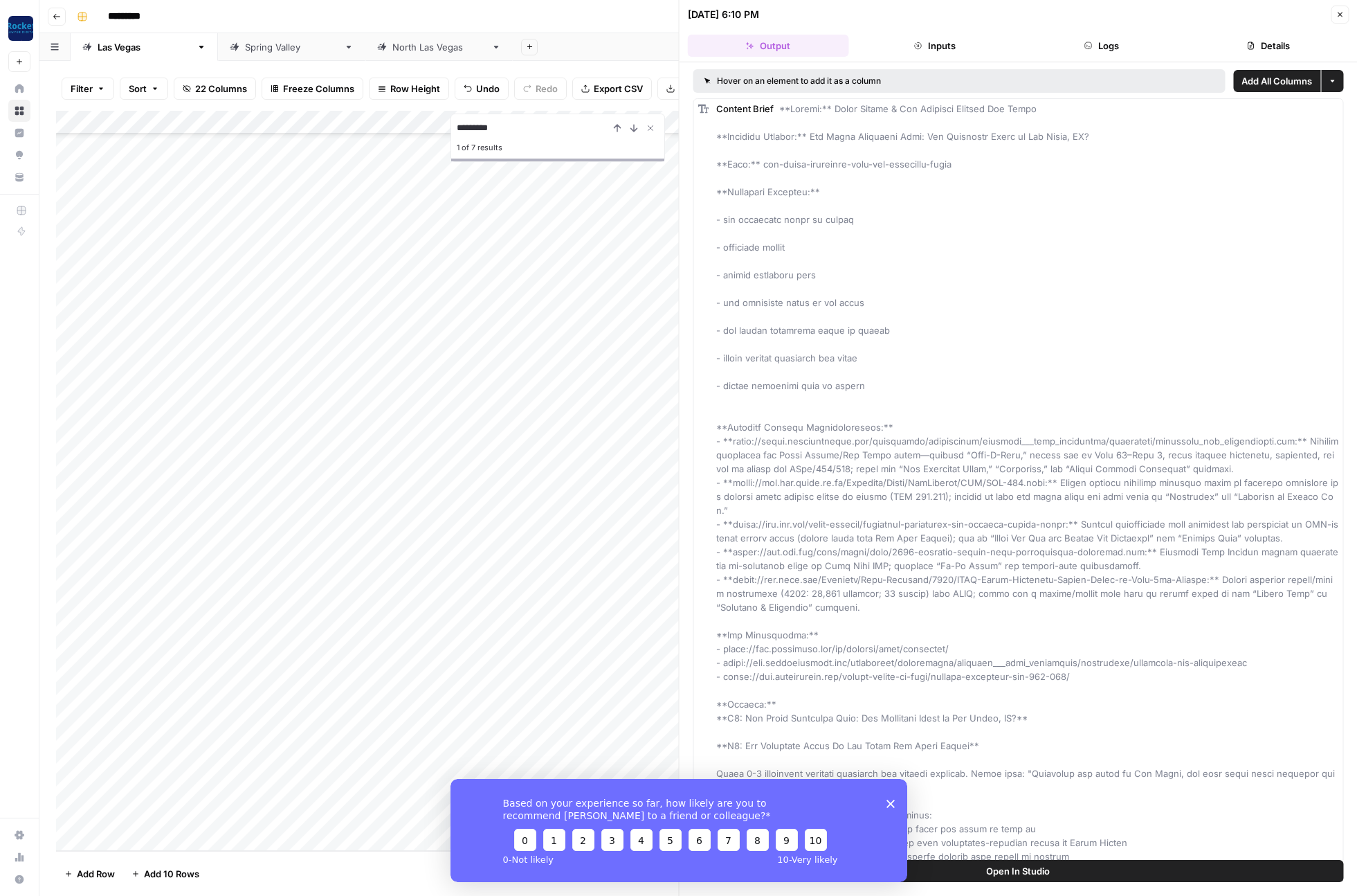
click at [1096, 36] on button "Logs" at bounding box center [1102, 45] width 161 height 22
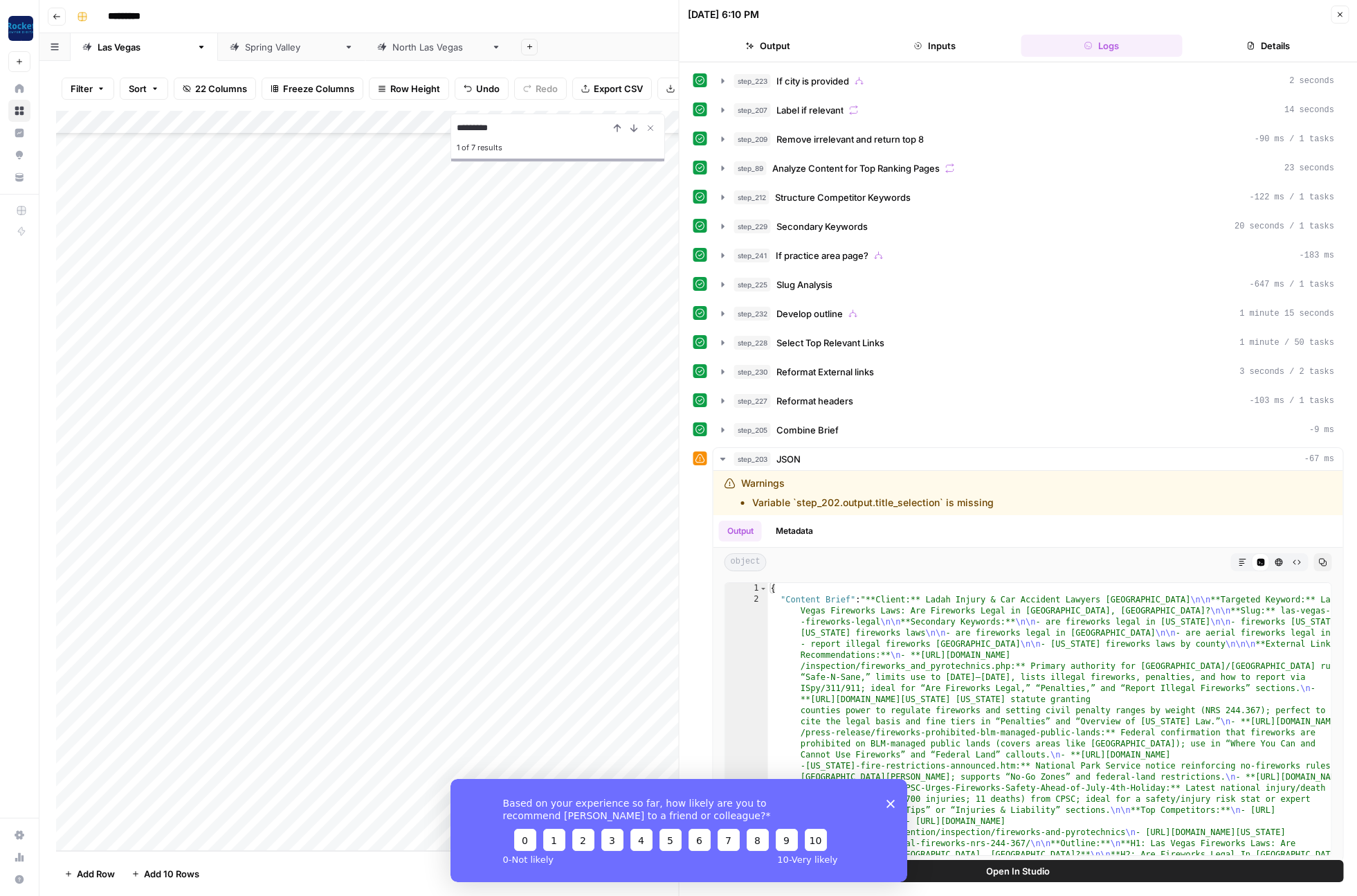
click at [1236, 51] on button "Details" at bounding box center [1268, 45] width 161 height 22
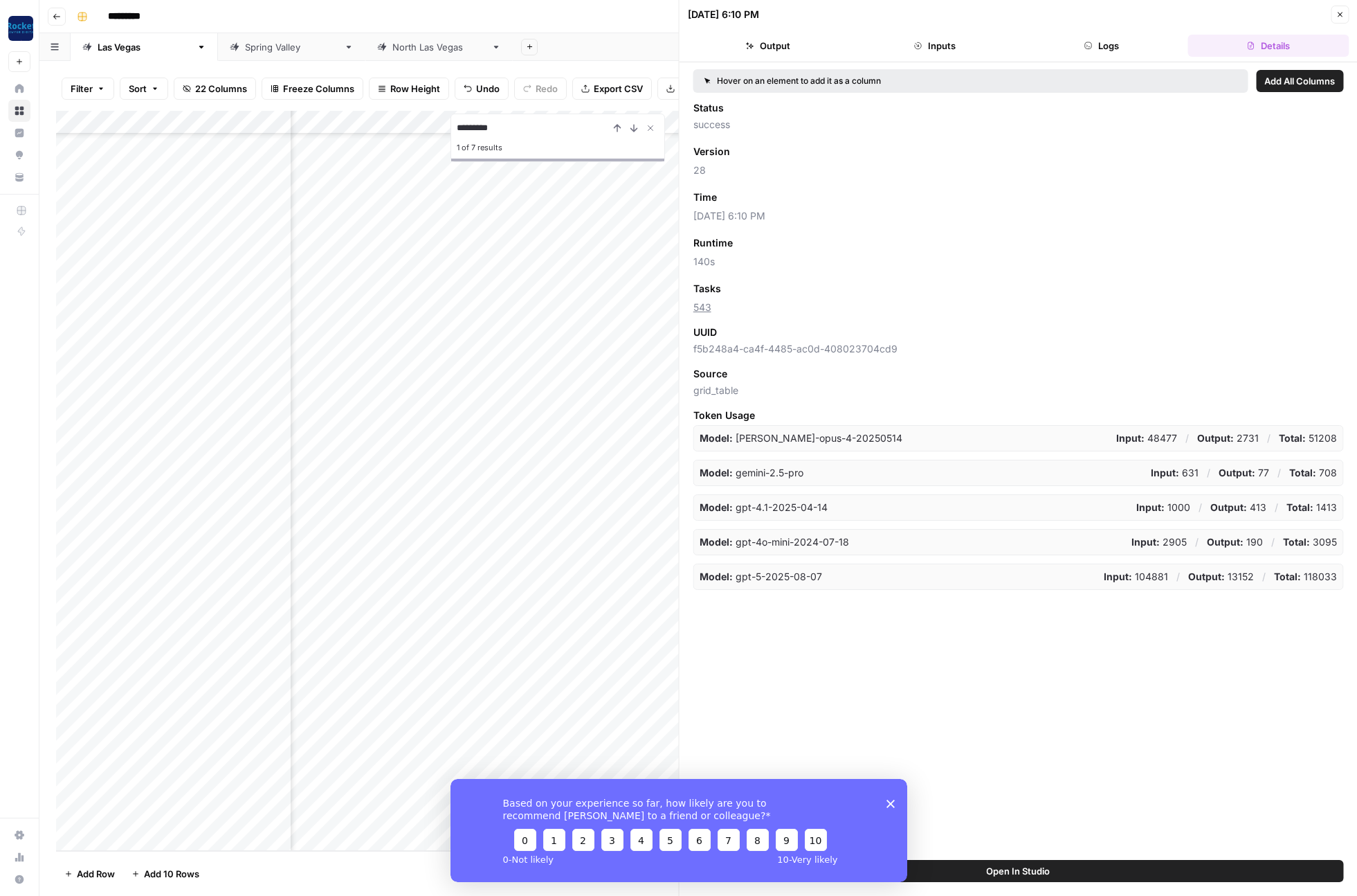
scroll to position [1024, 619]
click at [588, 531] on div "Add Column" at bounding box center [367, 480] width 623 height 740
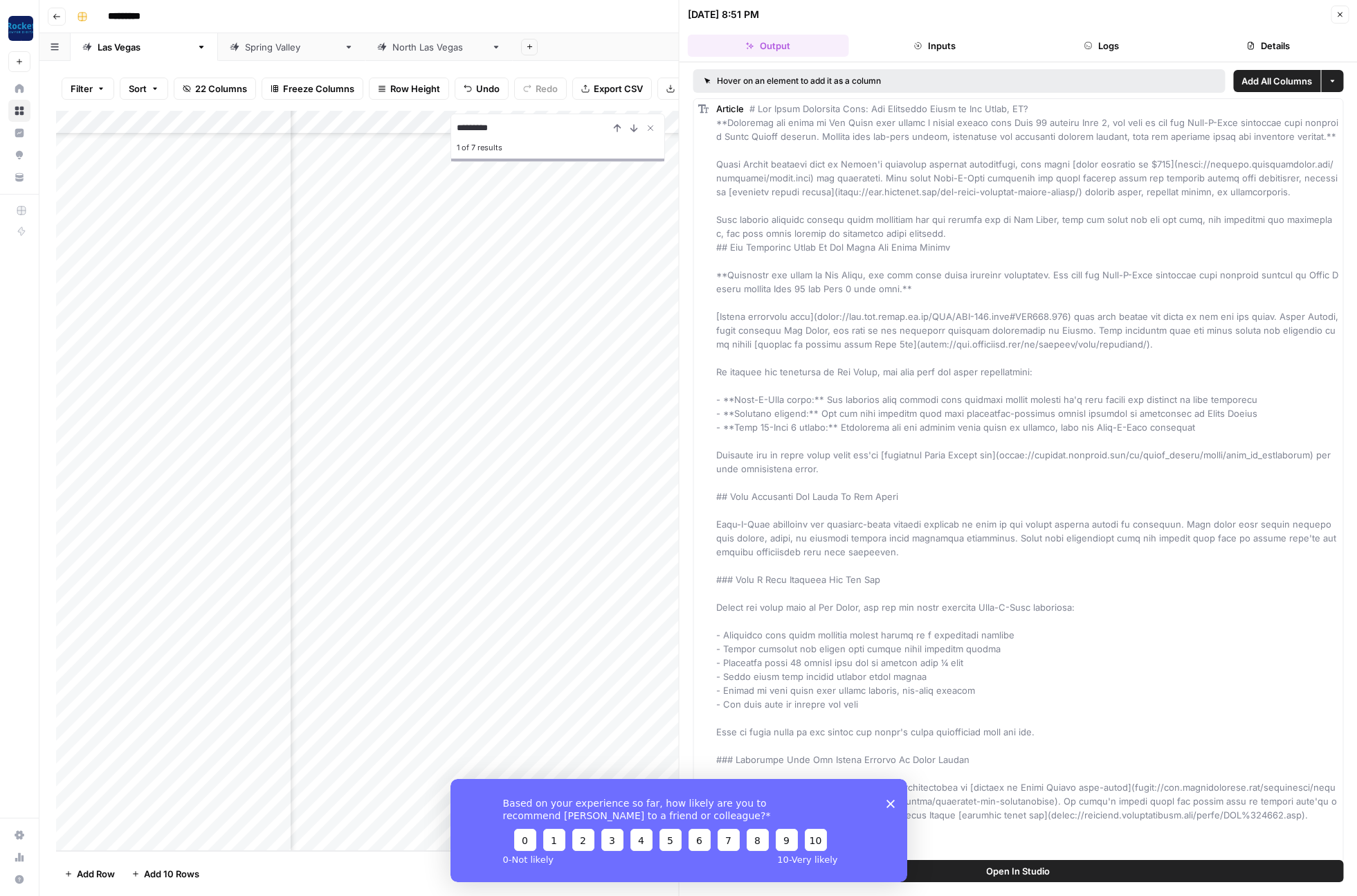
drag, startPoint x: 1273, startPoint y: 40, endPoint x: 1129, endPoint y: 45, distance: 144.1
click at [1272, 40] on button "Details" at bounding box center [1268, 45] width 161 height 22
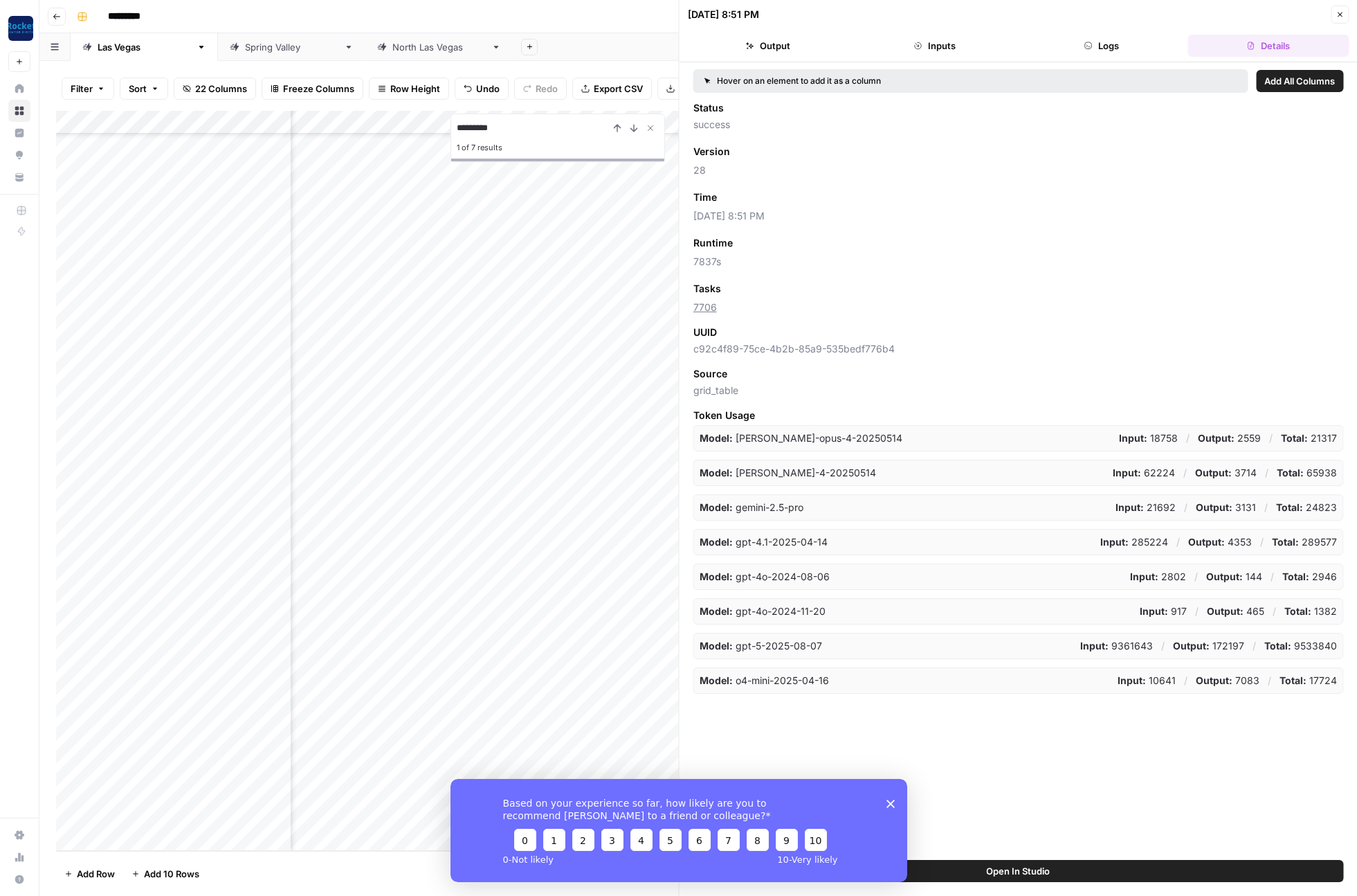
click at [1115, 45] on button "Logs" at bounding box center [1102, 45] width 161 height 22
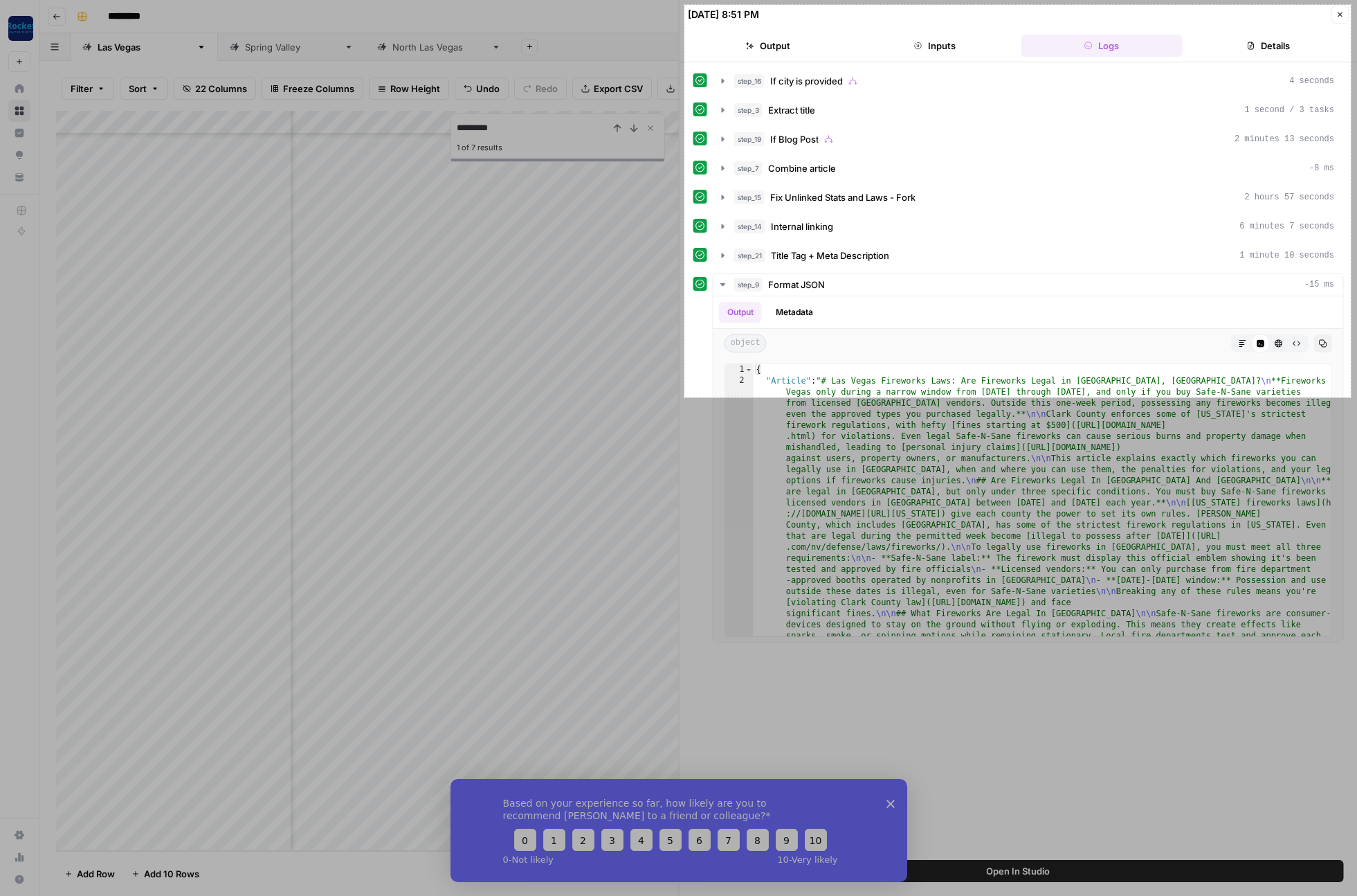
drag, startPoint x: 684, startPoint y: 5, endPoint x: 1351, endPoint y: 397, distance: 773.7
click at [1351, 397] on div "963 X 567" at bounding box center [678, 448] width 1357 height 896
click at [662, 361] on link "Capture" at bounding box center [654, 357] width 36 height 15
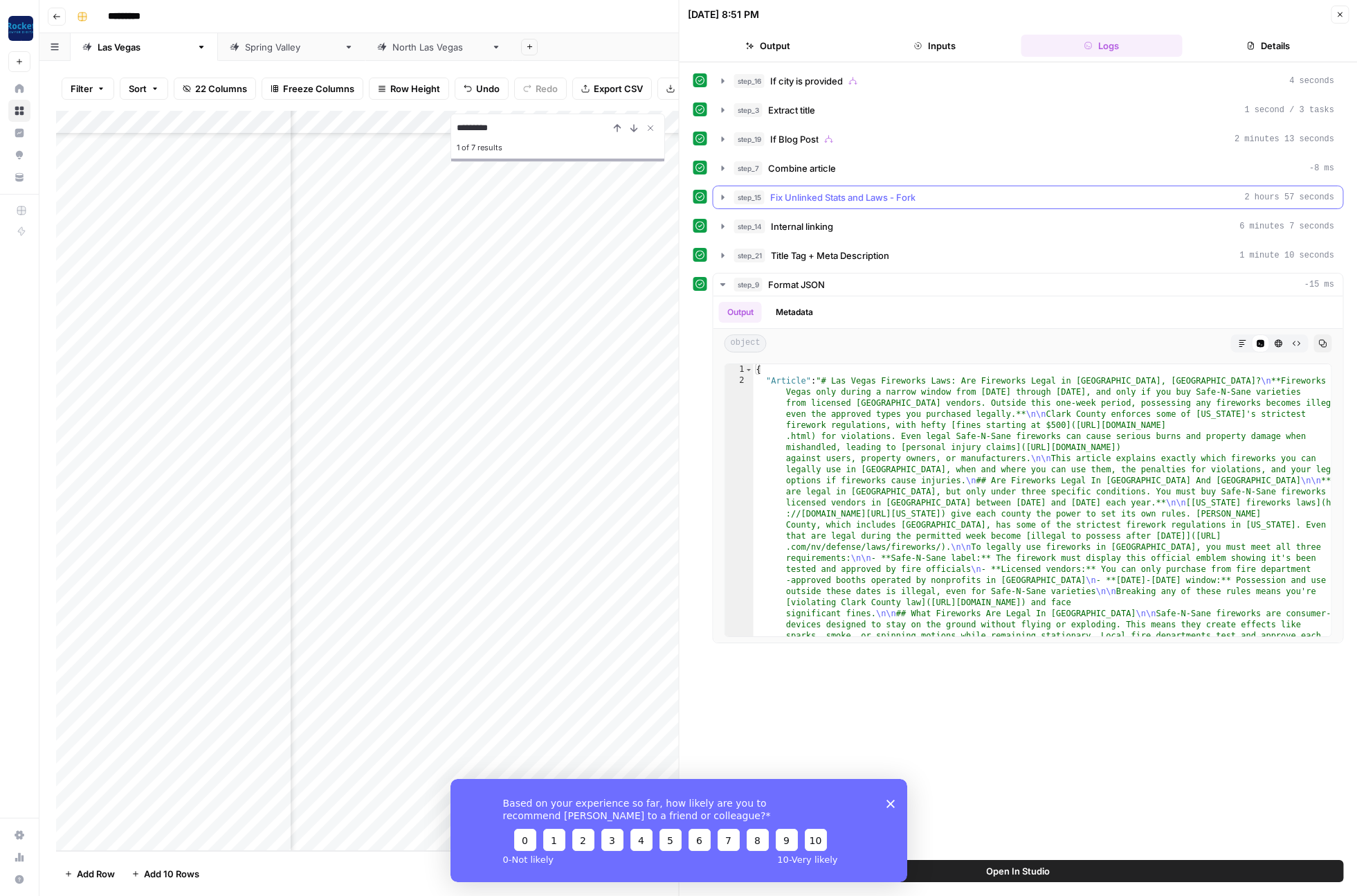
click at [722, 196] on icon "button" at bounding box center [723, 197] width 3 height 5
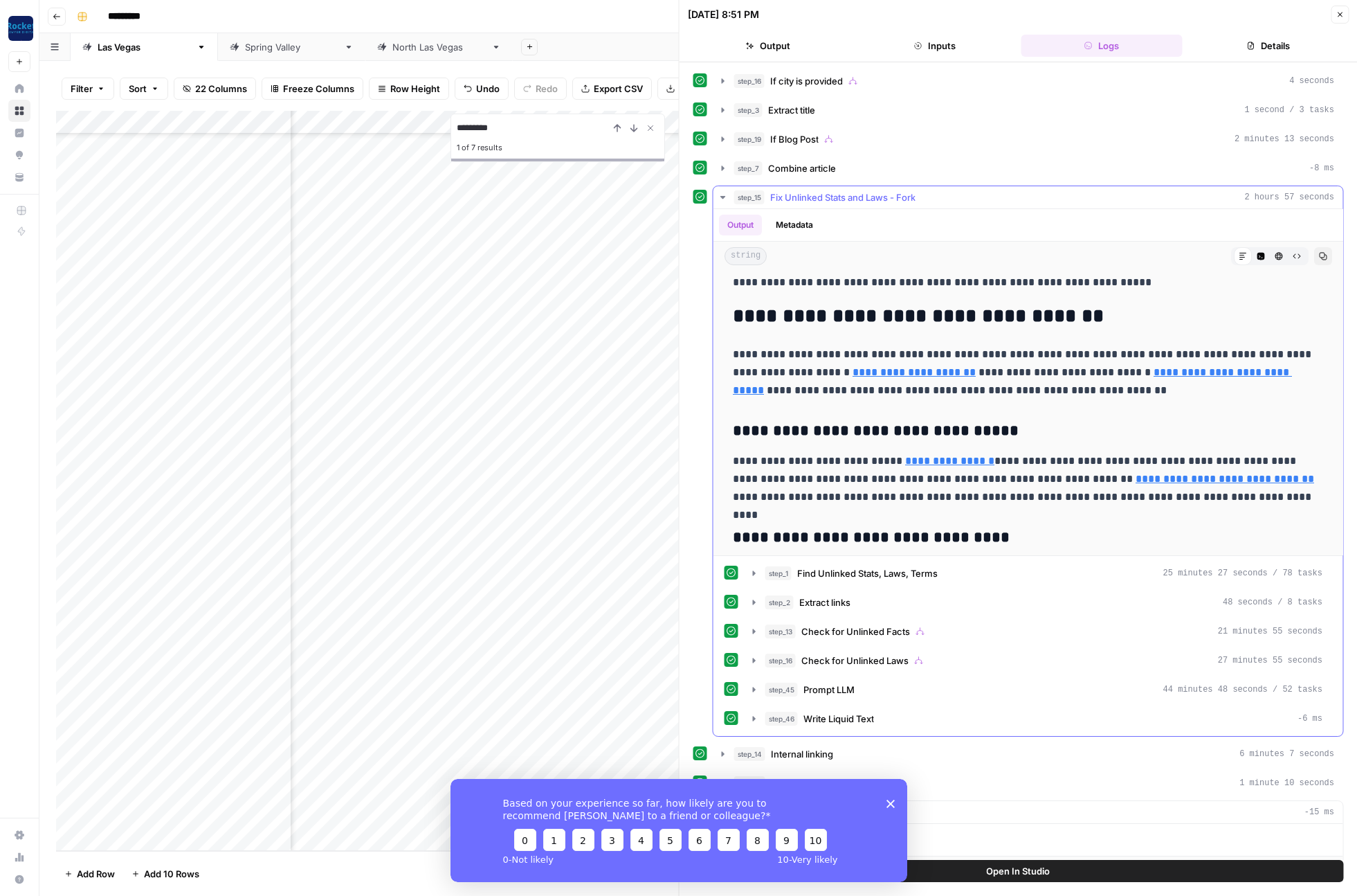
scroll to position [1251, 0]
click at [724, 193] on icon "button" at bounding box center [723, 197] width 11 height 11
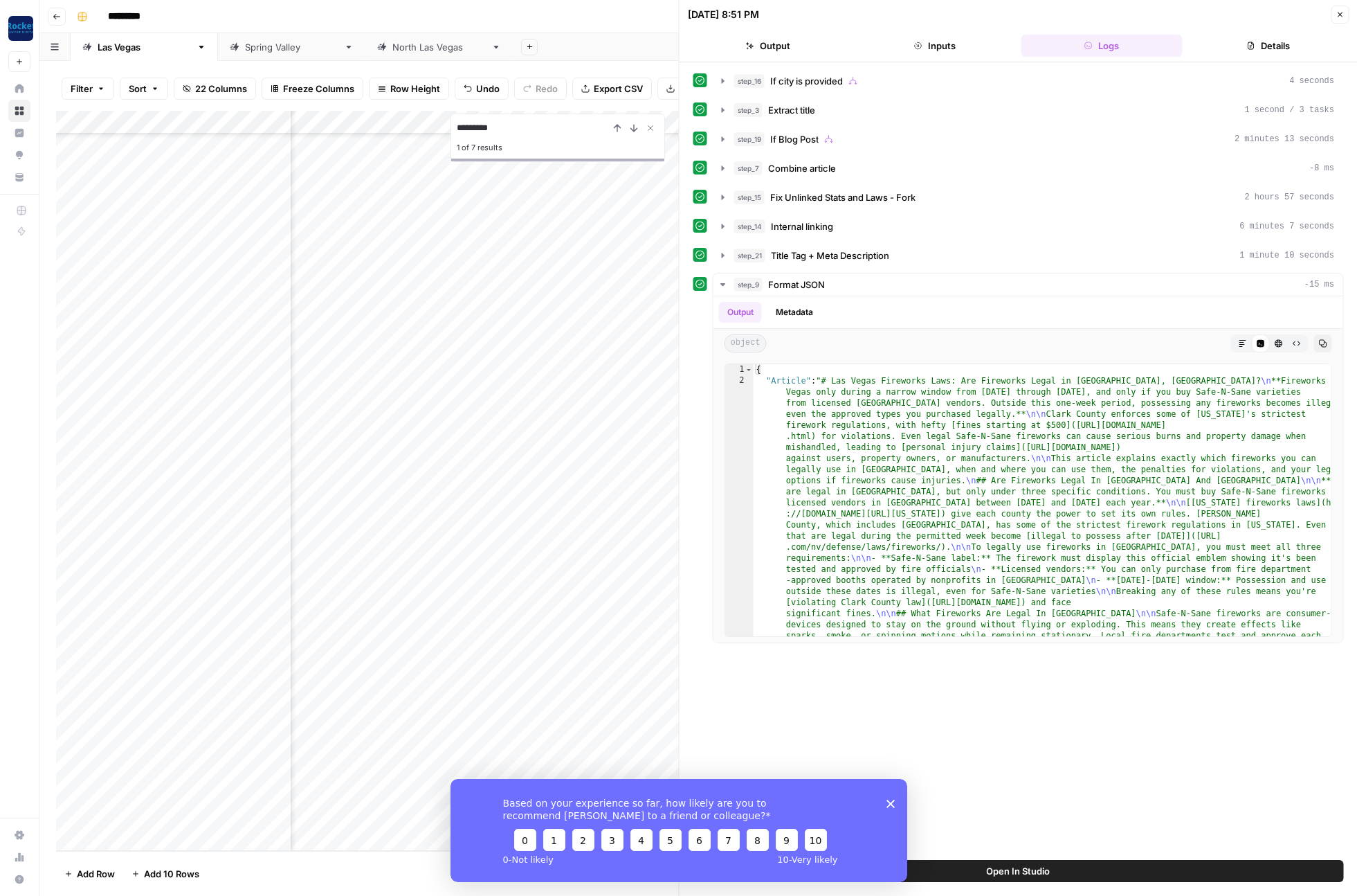
scroll to position [1024, 646]
click at [962, 46] on button "Inputs" at bounding box center [935, 45] width 161 height 22
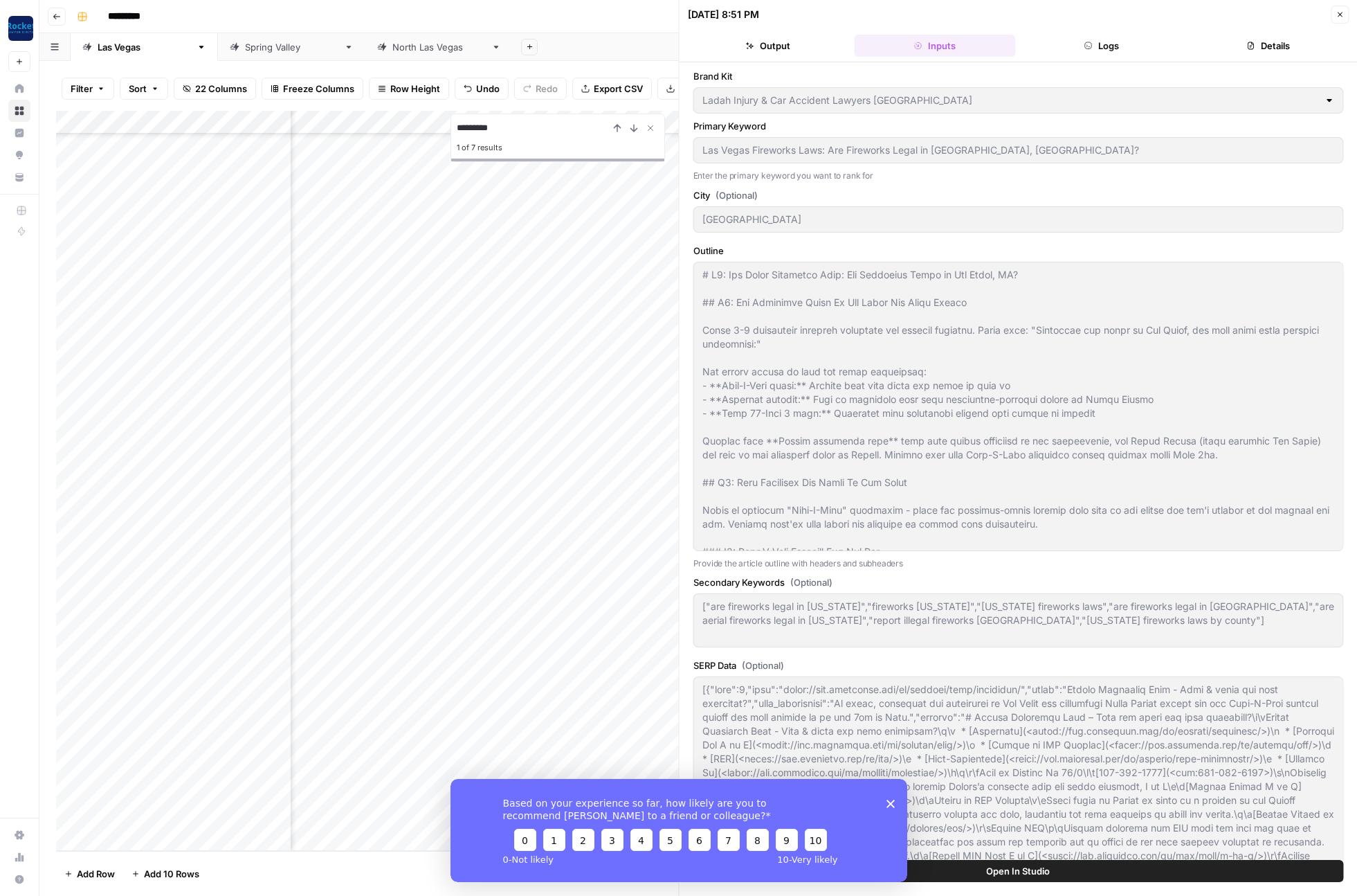
click at [1089, 42] on icon "button" at bounding box center [1088, 45] width 8 height 8
